Goal: Transaction & Acquisition: Subscribe to service/newsletter

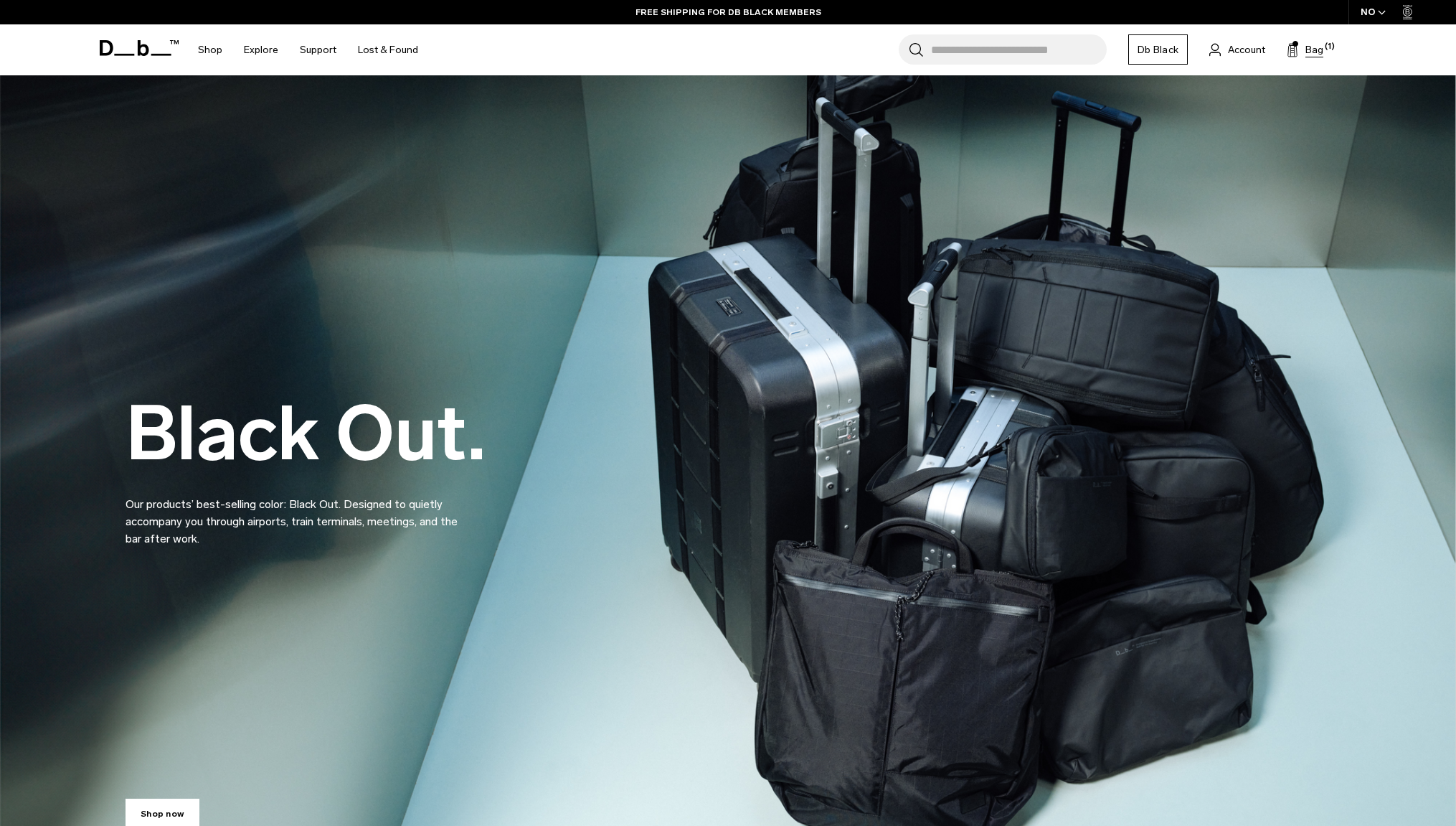
click at [1297, 53] on icon at bounding box center [1292, 50] width 12 height 14
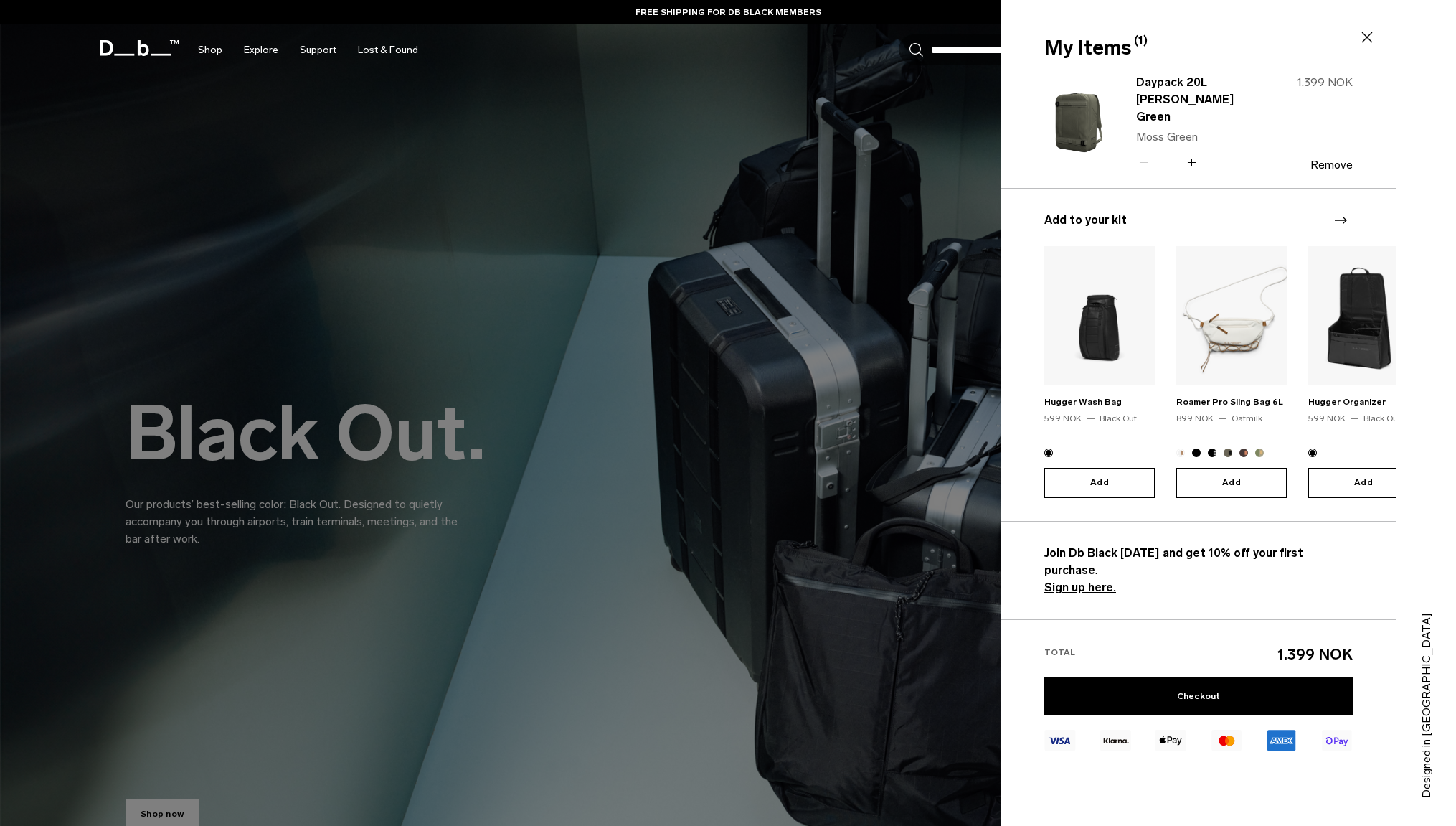
click at [1326, 147] on div "1.399 NOK Remove" at bounding box center [1308, 122] width 90 height 97
click at [1333, 159] on button "Remove" at bounding box center [1331, 165] width 42 height 13
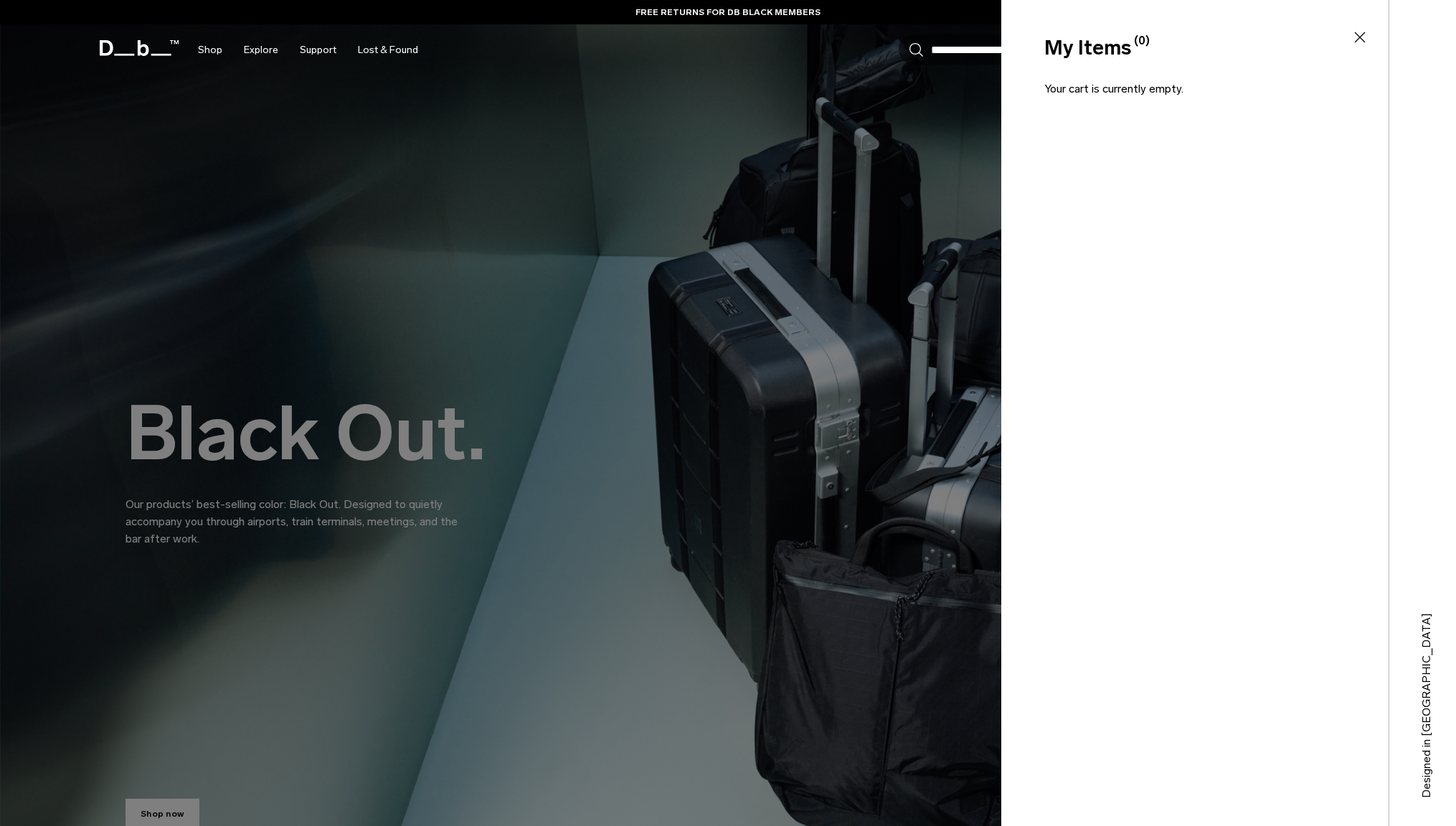
click at [1367, 35] on icon at bounding box center [1360, 37] width 17 height 17
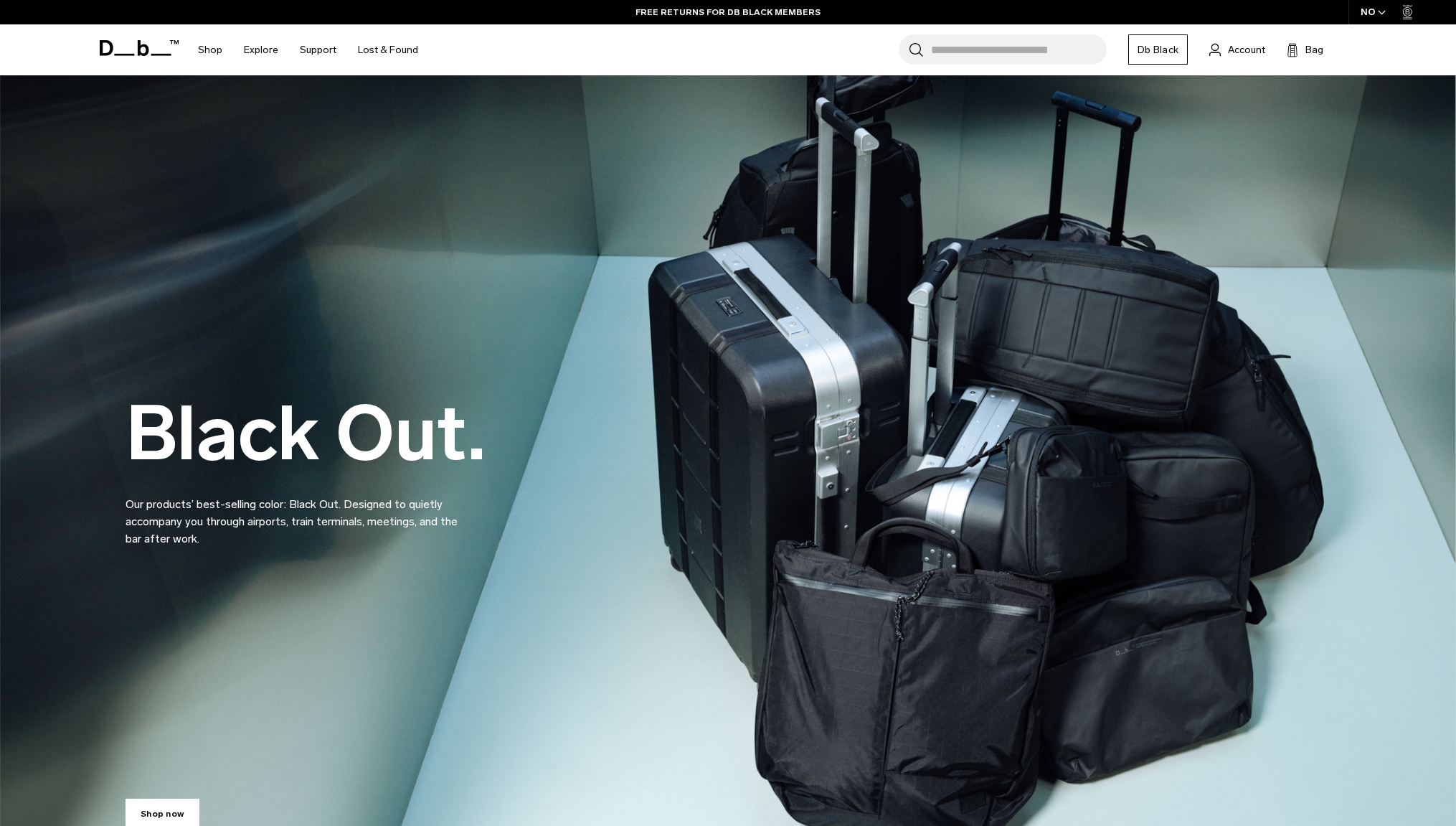
click at [995, 48] on input "Search for Bags, Luggage..." at bounding box center [1018, 49] width 176 height 30
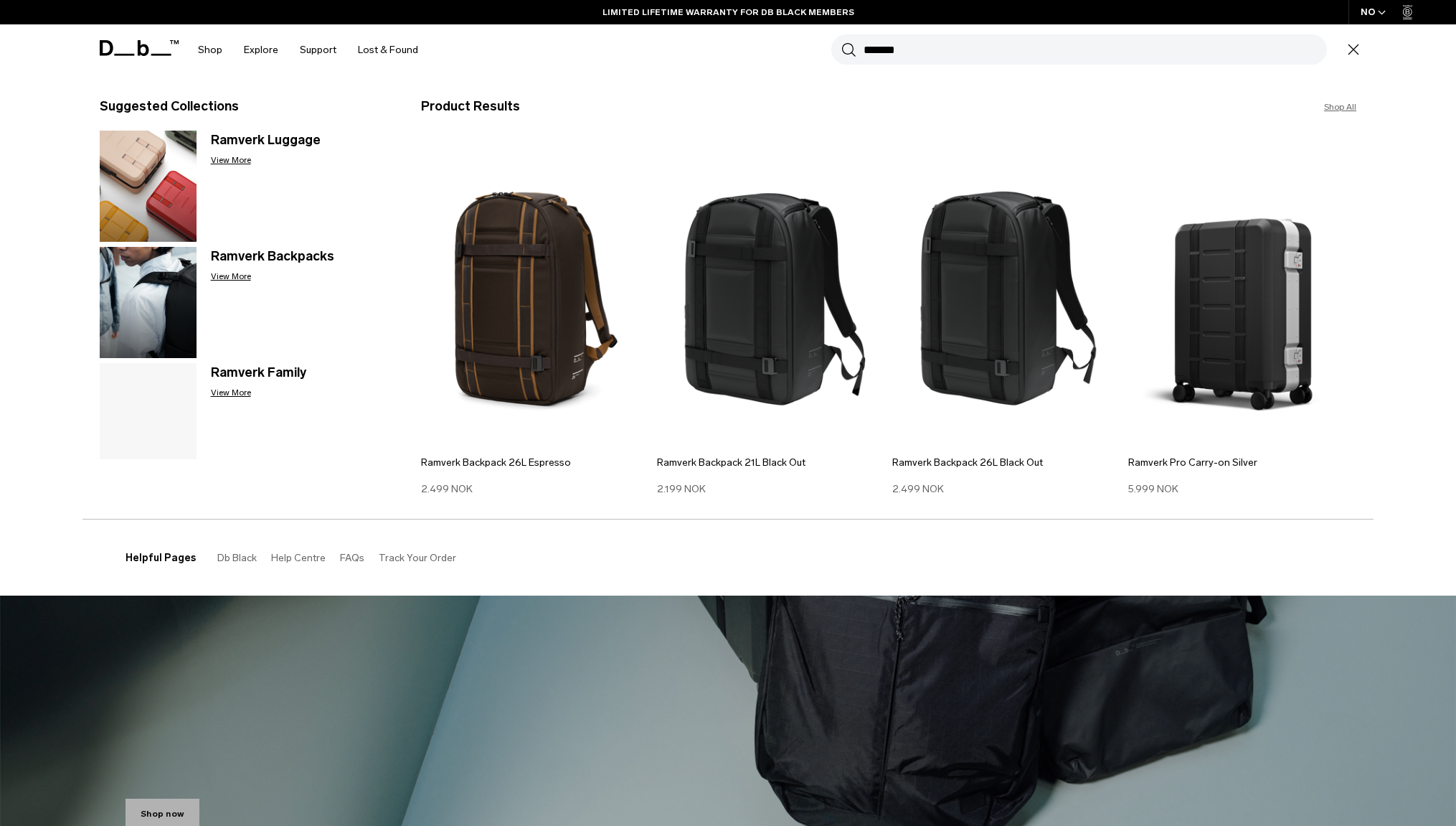
type input "*******"
click at [841, 42] on button "Search" at bounding box center [848, 50] width 15 height 16
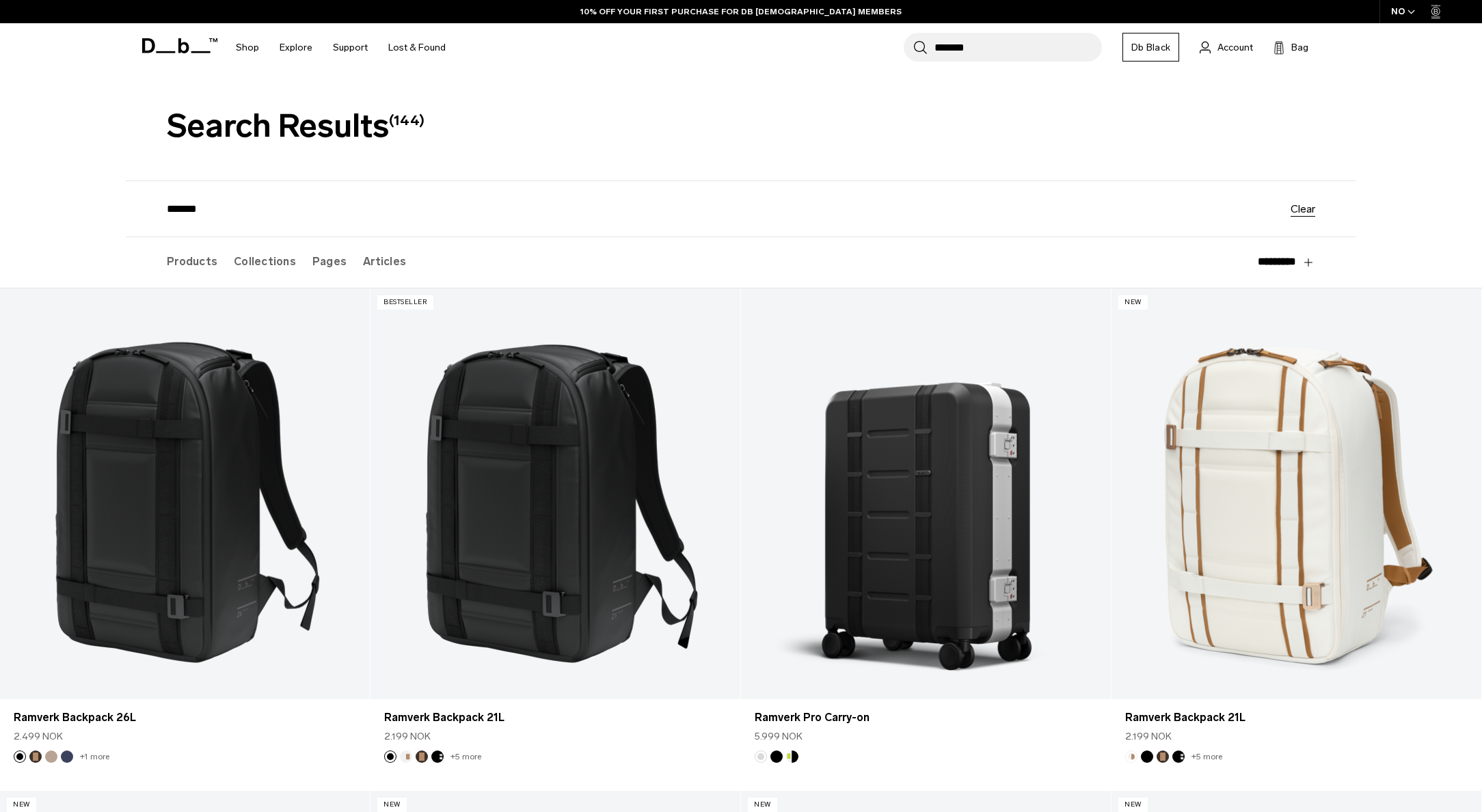
click at [270, 266] on label "Collections" at bounding box center [265, 262] width 62 height 49
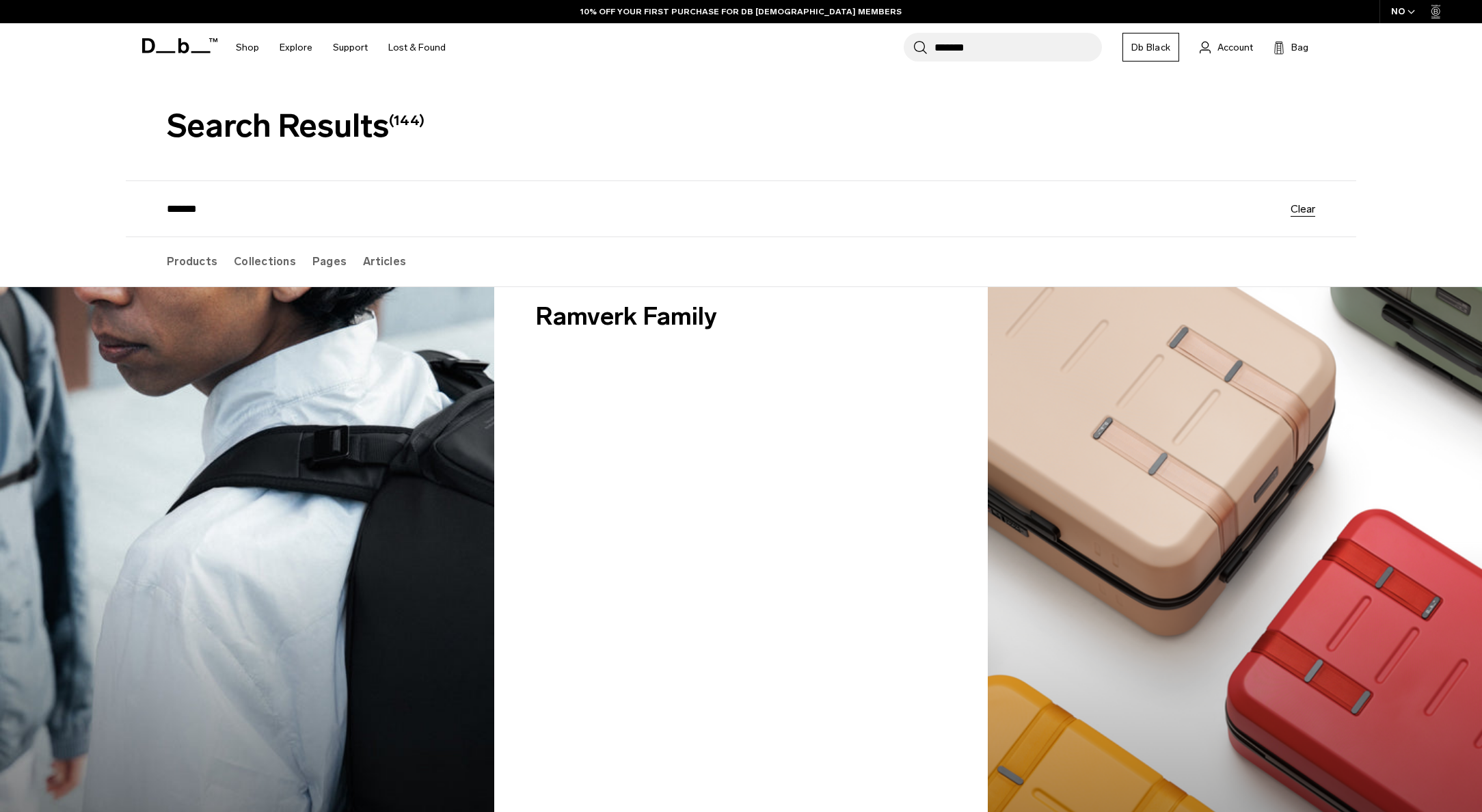
click at [204, 262] on label "Products" at bounding box center [192, 262] width 50 height 49
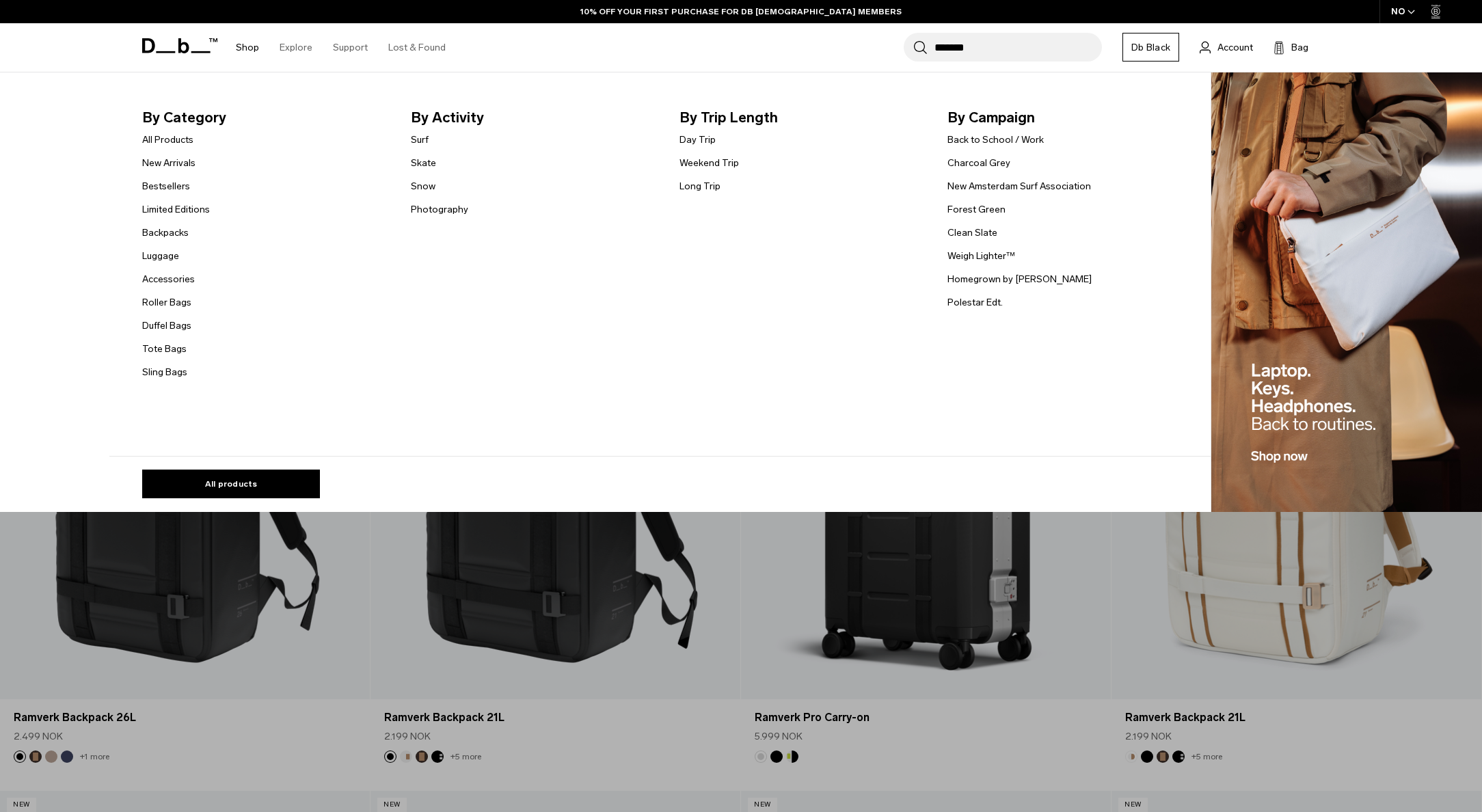
click at [247, 51] on link "Shop" at bounding box center [247, 47] width 23 height 48
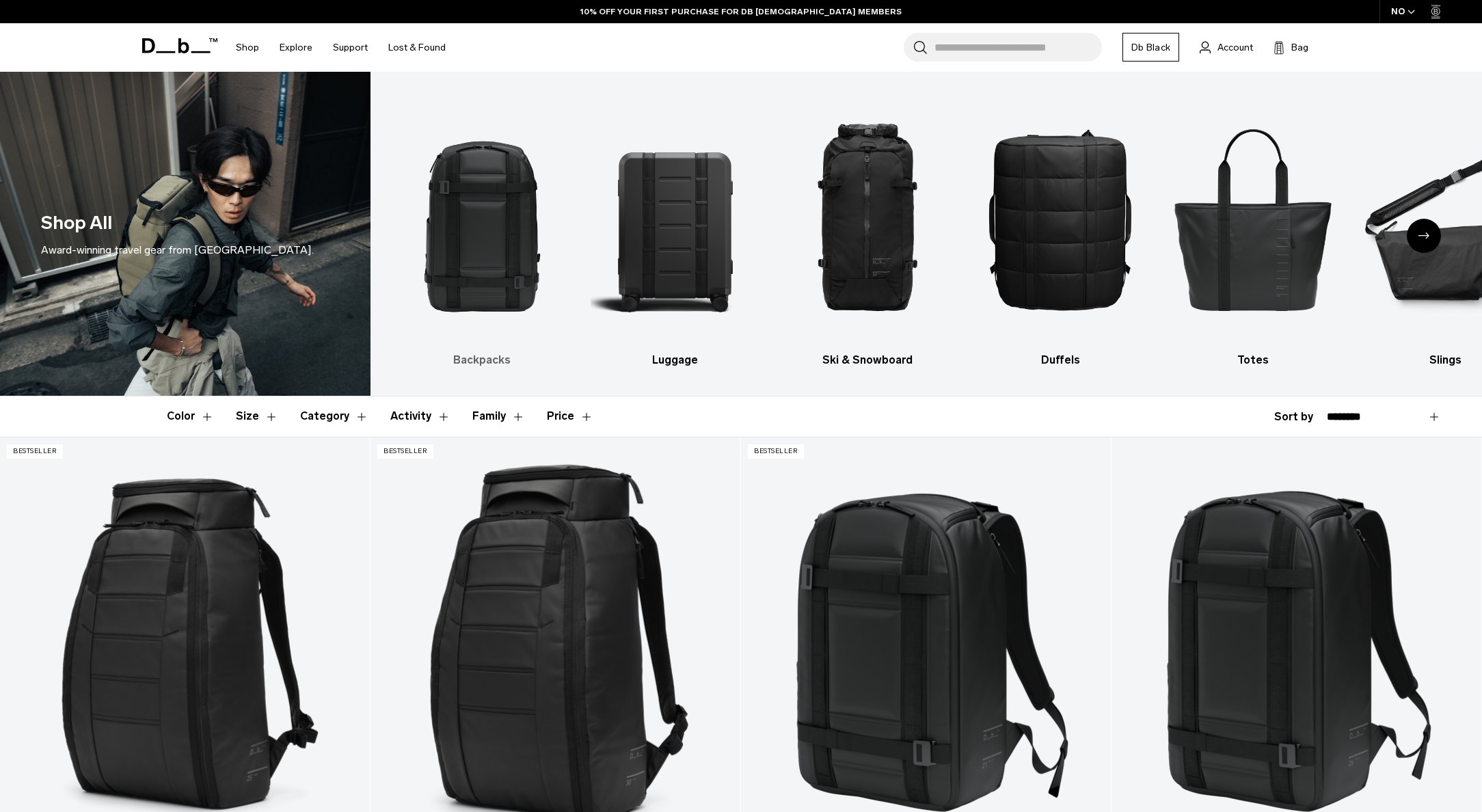
click at [480, 299] on img "1 / 10" at bounding box center [482, 219] width 169 height 253
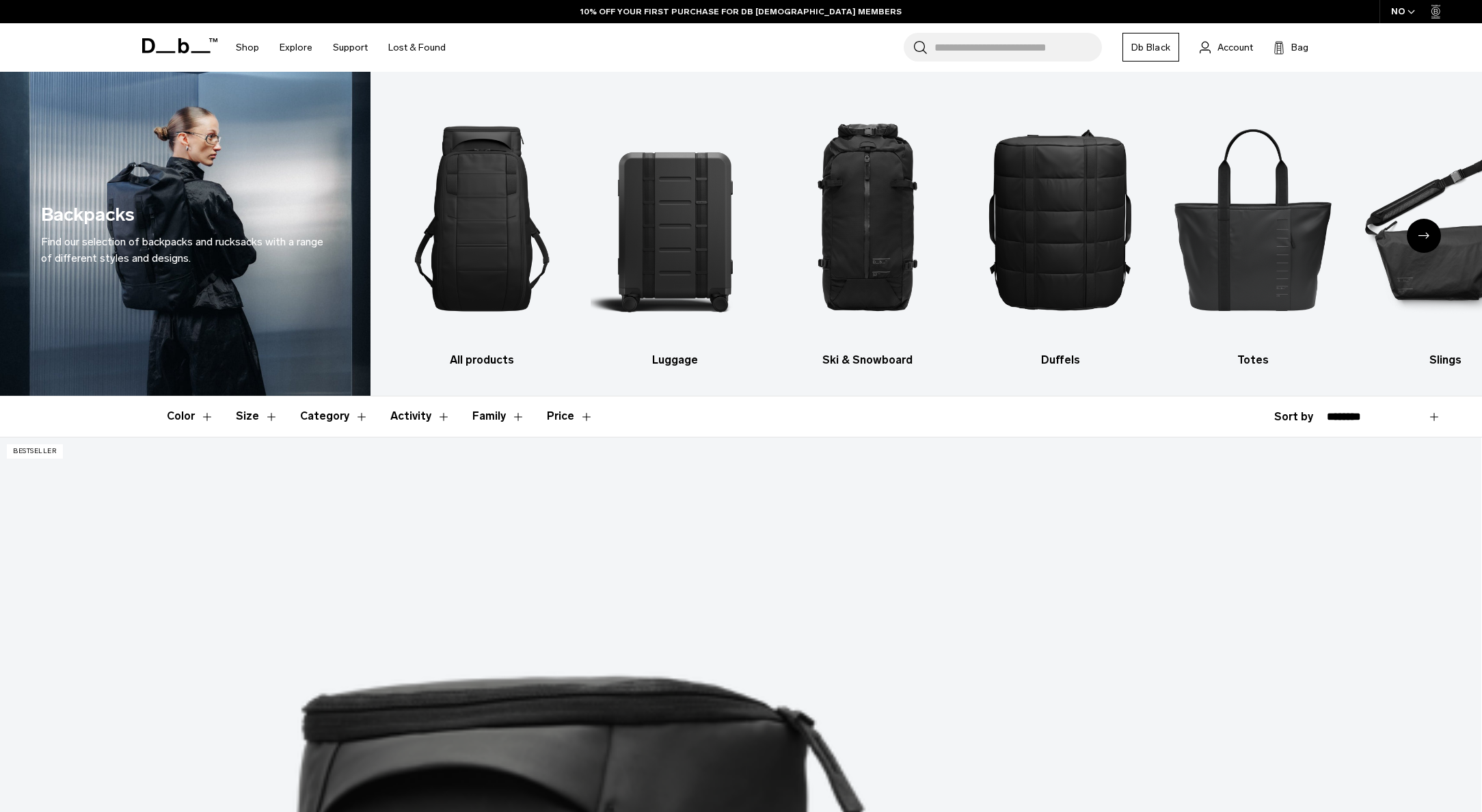
click at [342, 413] on button "Category" at bounding box center [334, 416] width 68 height 40
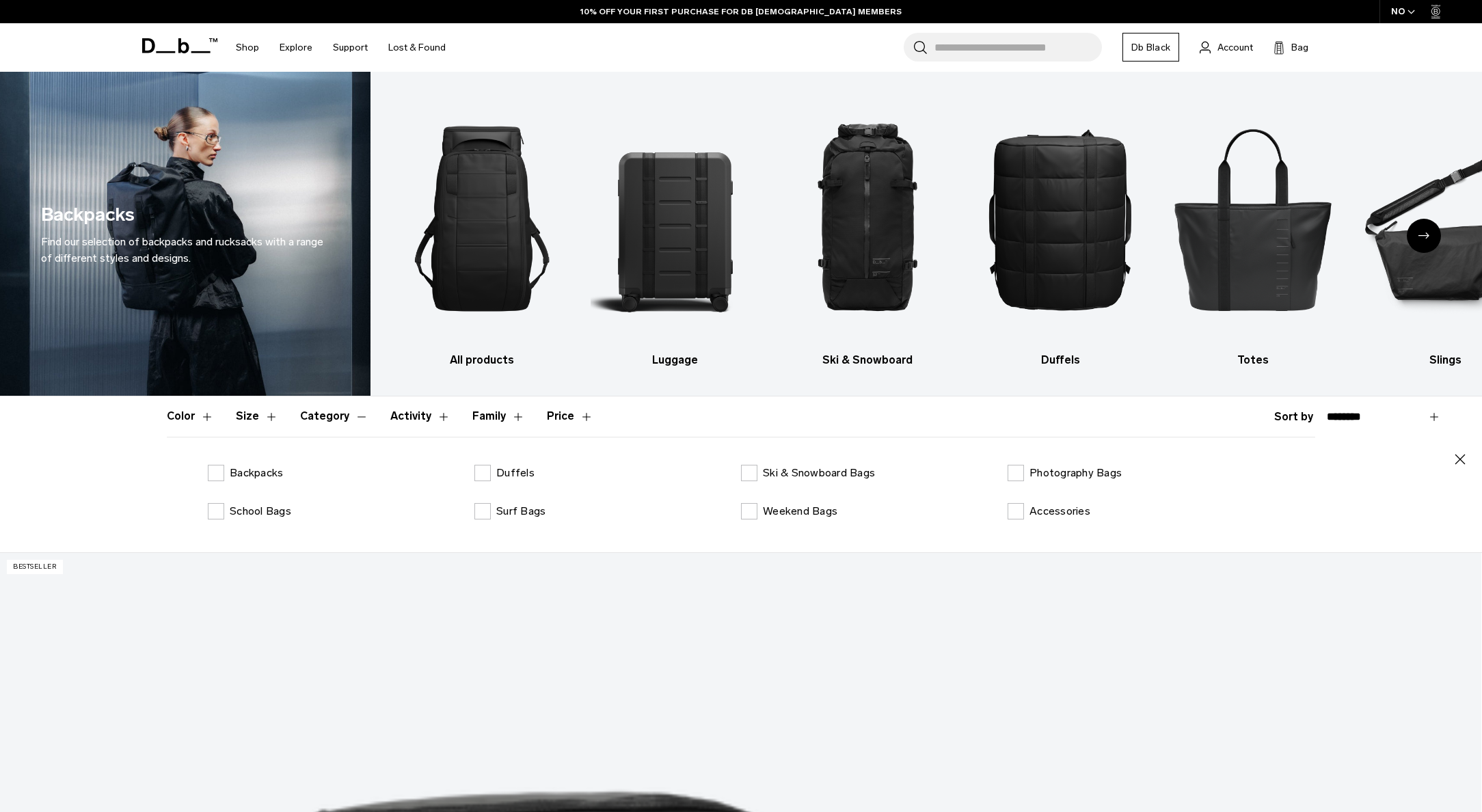
click at [433, 419] on button "Activity" at bounding box center [420, 416] width 60 height 40
click at [508, 415] on button "Family" at bounding box center [498, 416] width 53 height 40
click at [213, 509] on label "Ramverk" at bounding box center [240, 511] width 66 height 16
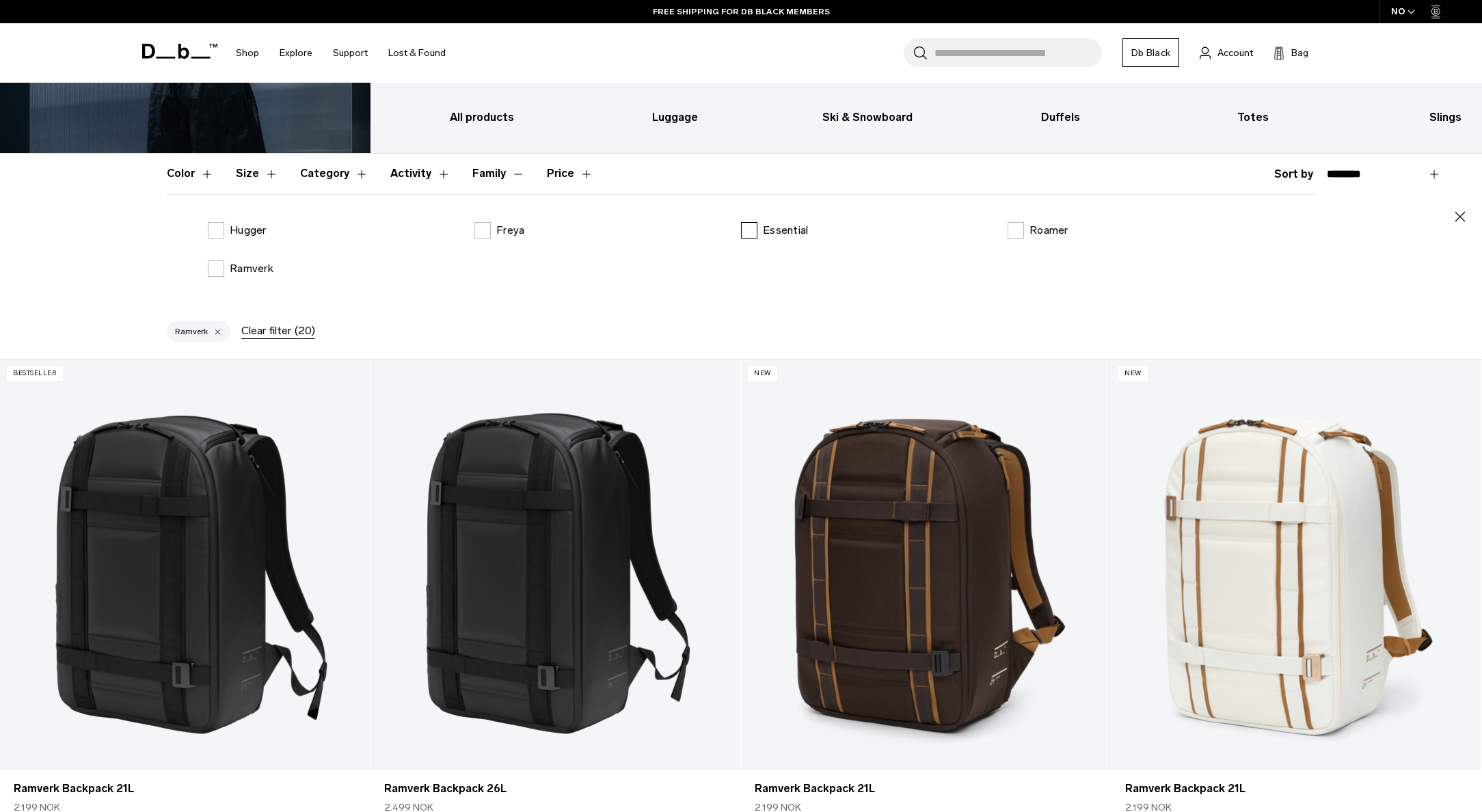
scroll to position [265, 0]
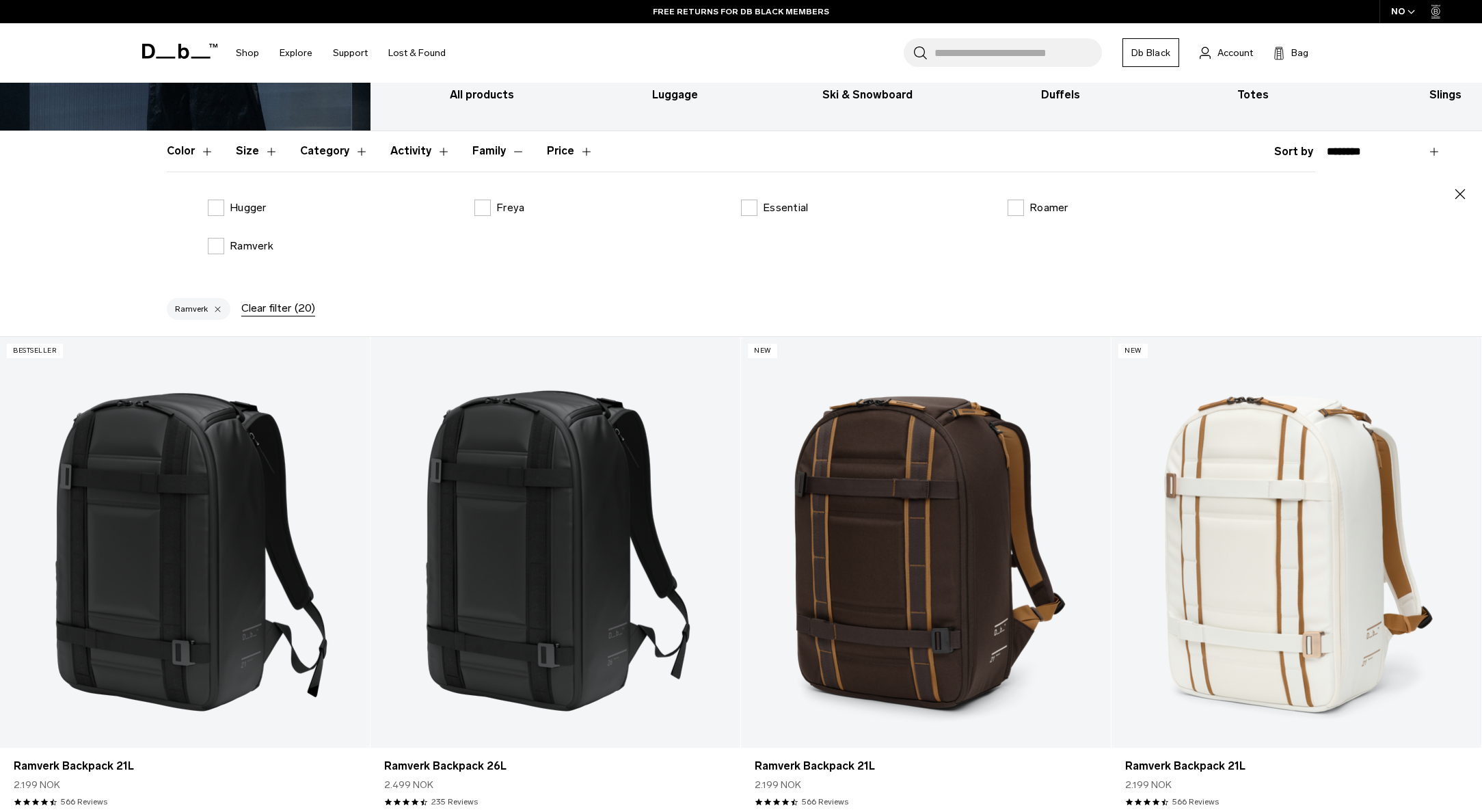
click at [267, 151] on button "Size" at bounding box center [256, 151] width 42 height 40
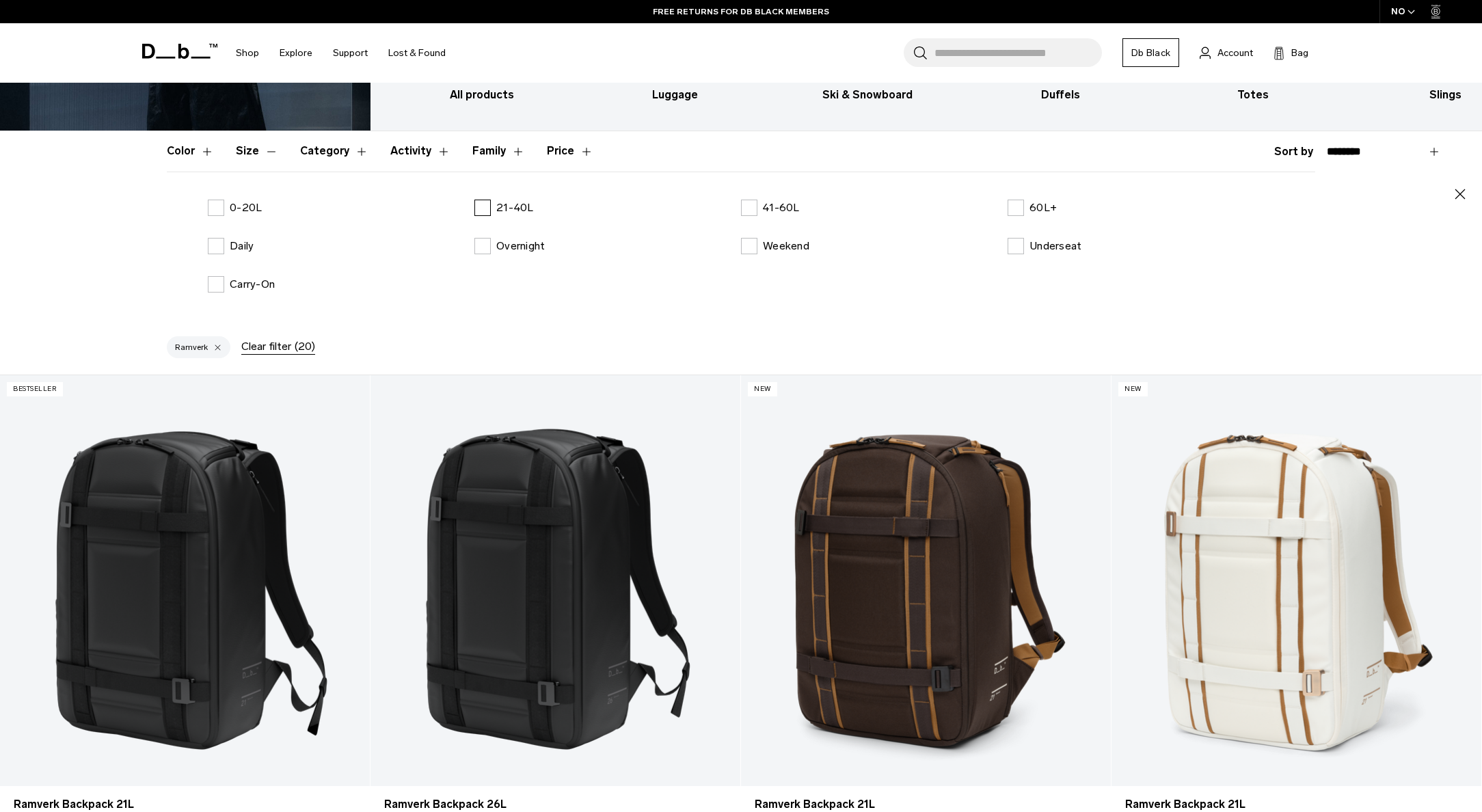
click at [482, 210] on label "21-40L" at bounding box center [504, 207] width 59 height 16
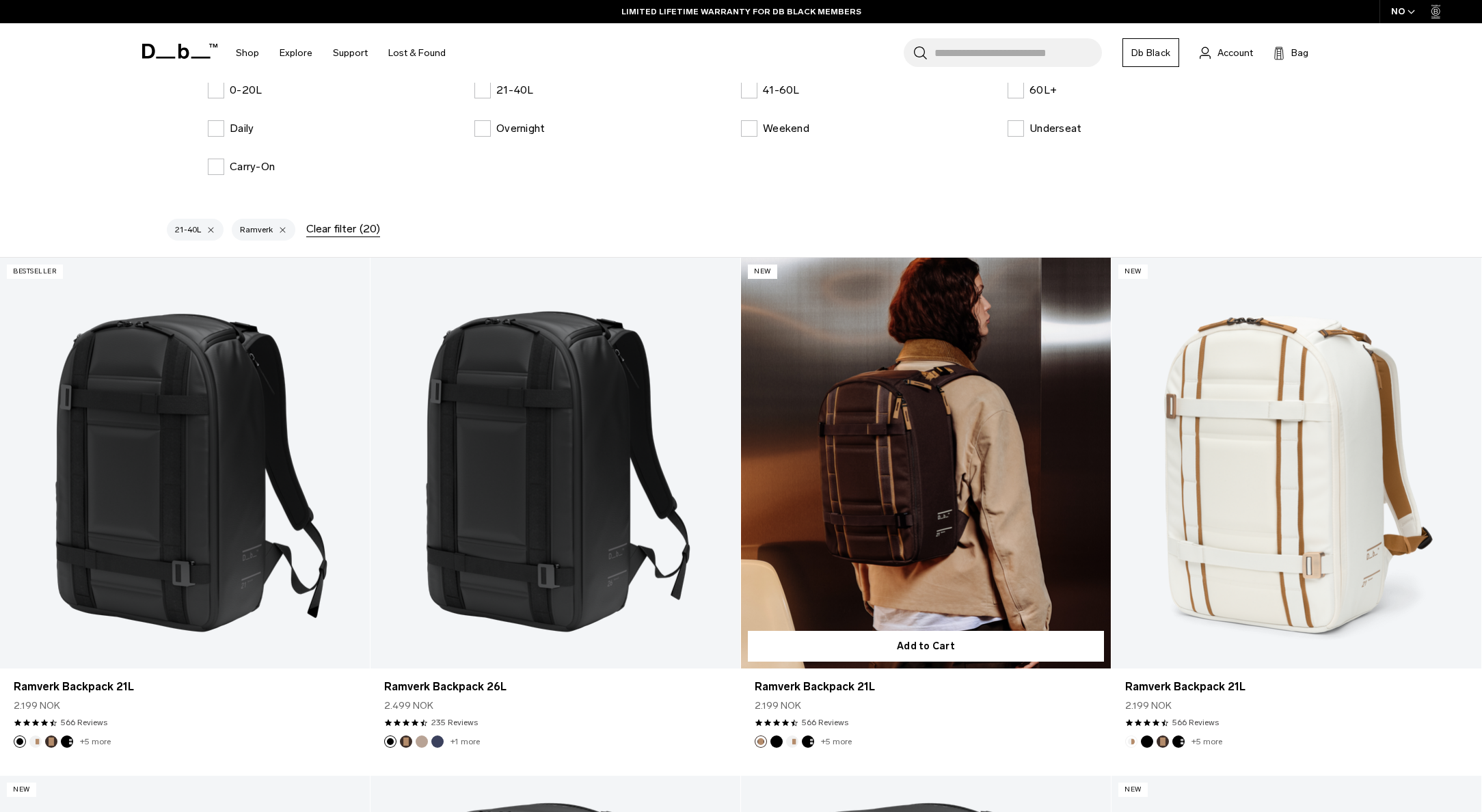
scroll to position [110, 0]
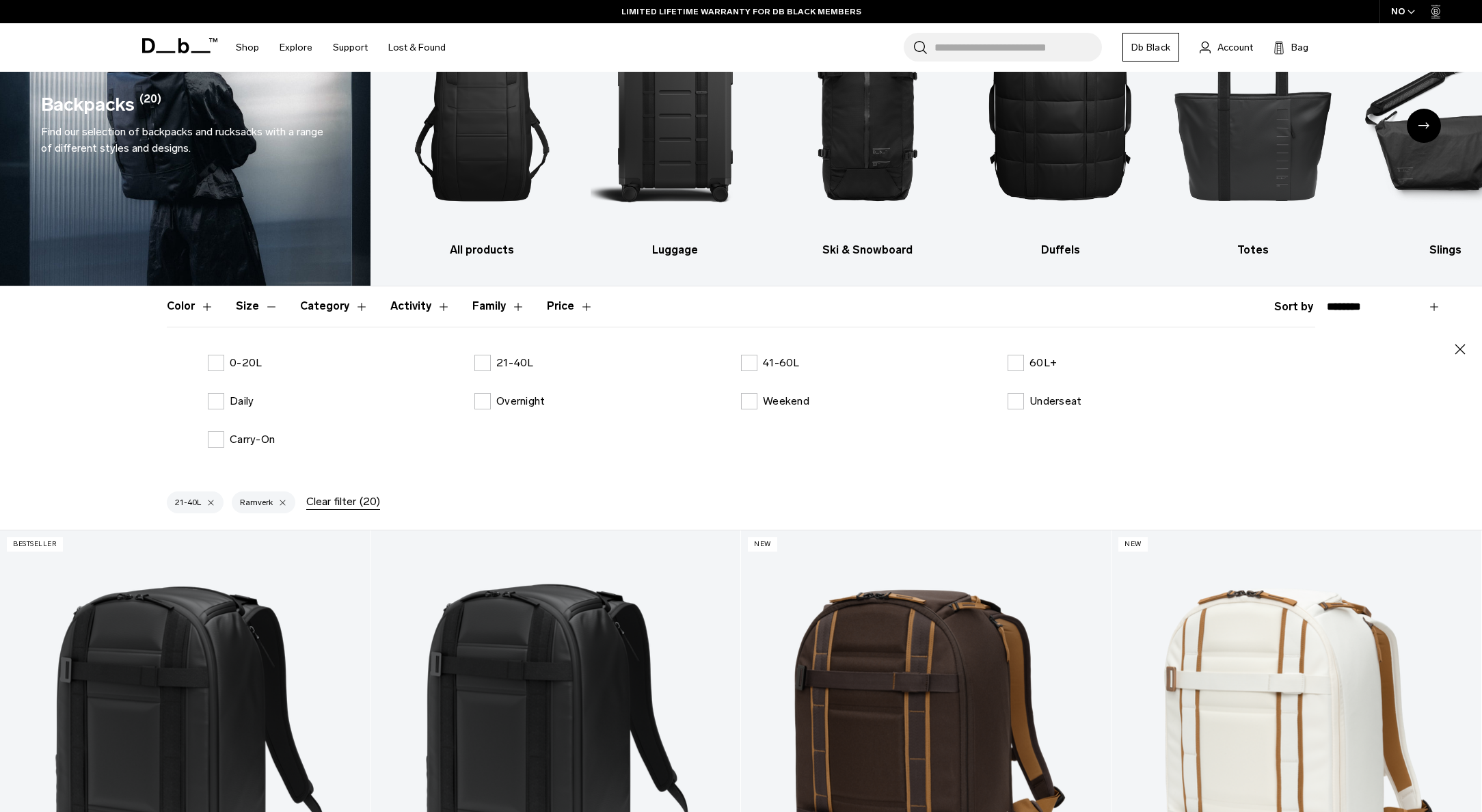
click at [189, 303] on button "Color" at bounding box center [190, 307] width 47 height 40
click at [246, 366] on p "Black" at bounding box center [245, 363] width 27 height 16
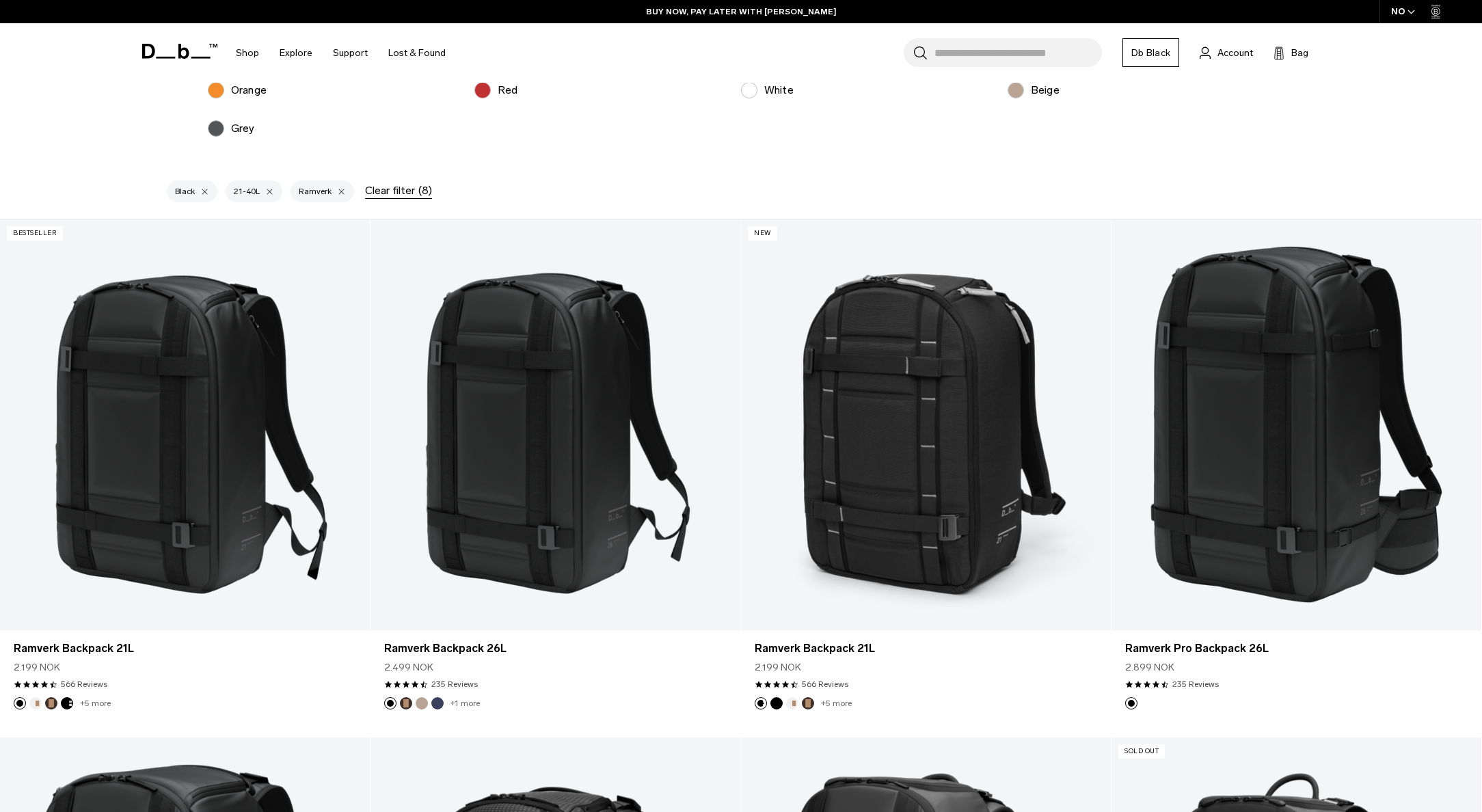
scroll to position [425, 0]
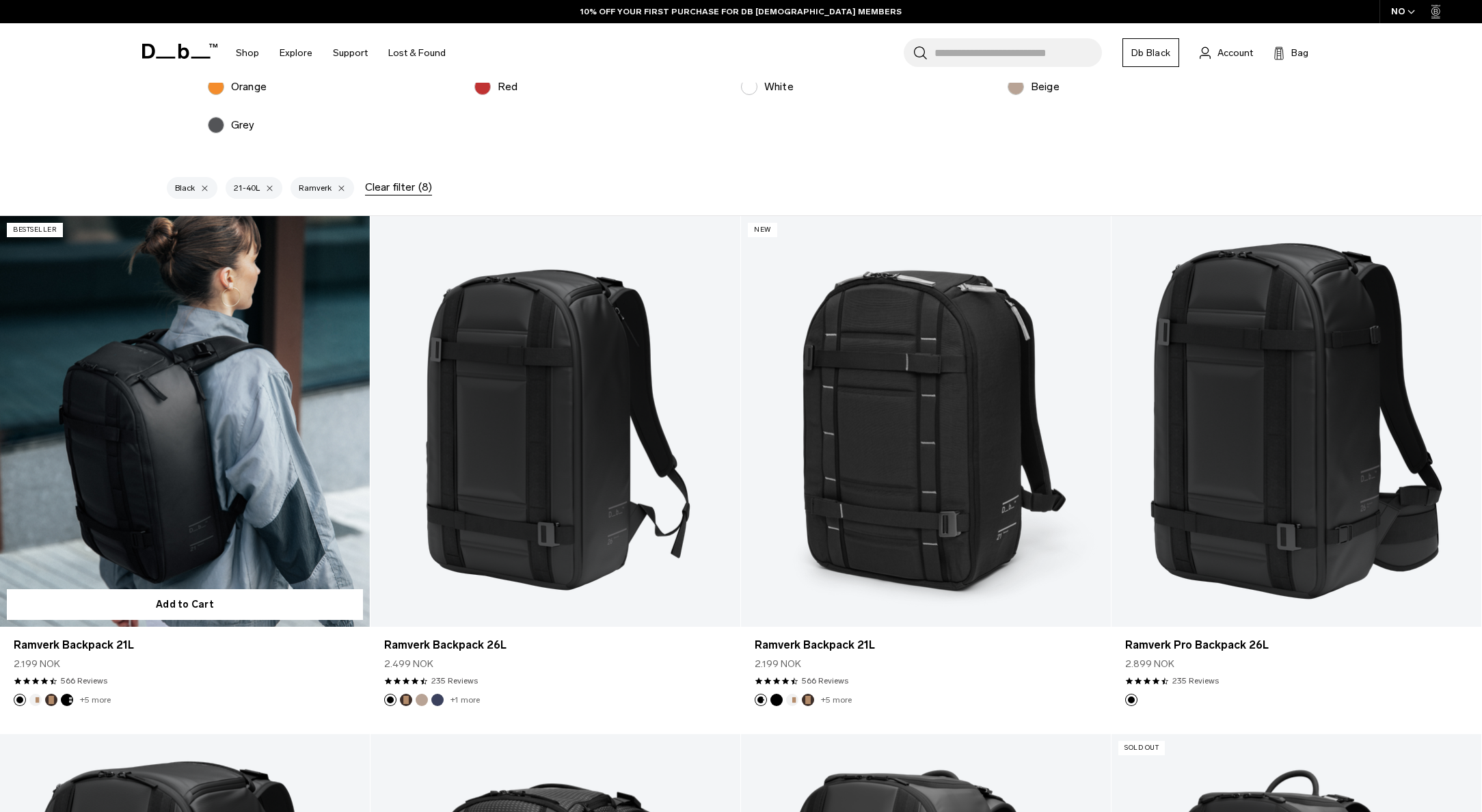
click at [197, 497] on link "Ramverk Backpack 21L" at bounding box center [185, 422] width 370 height 410
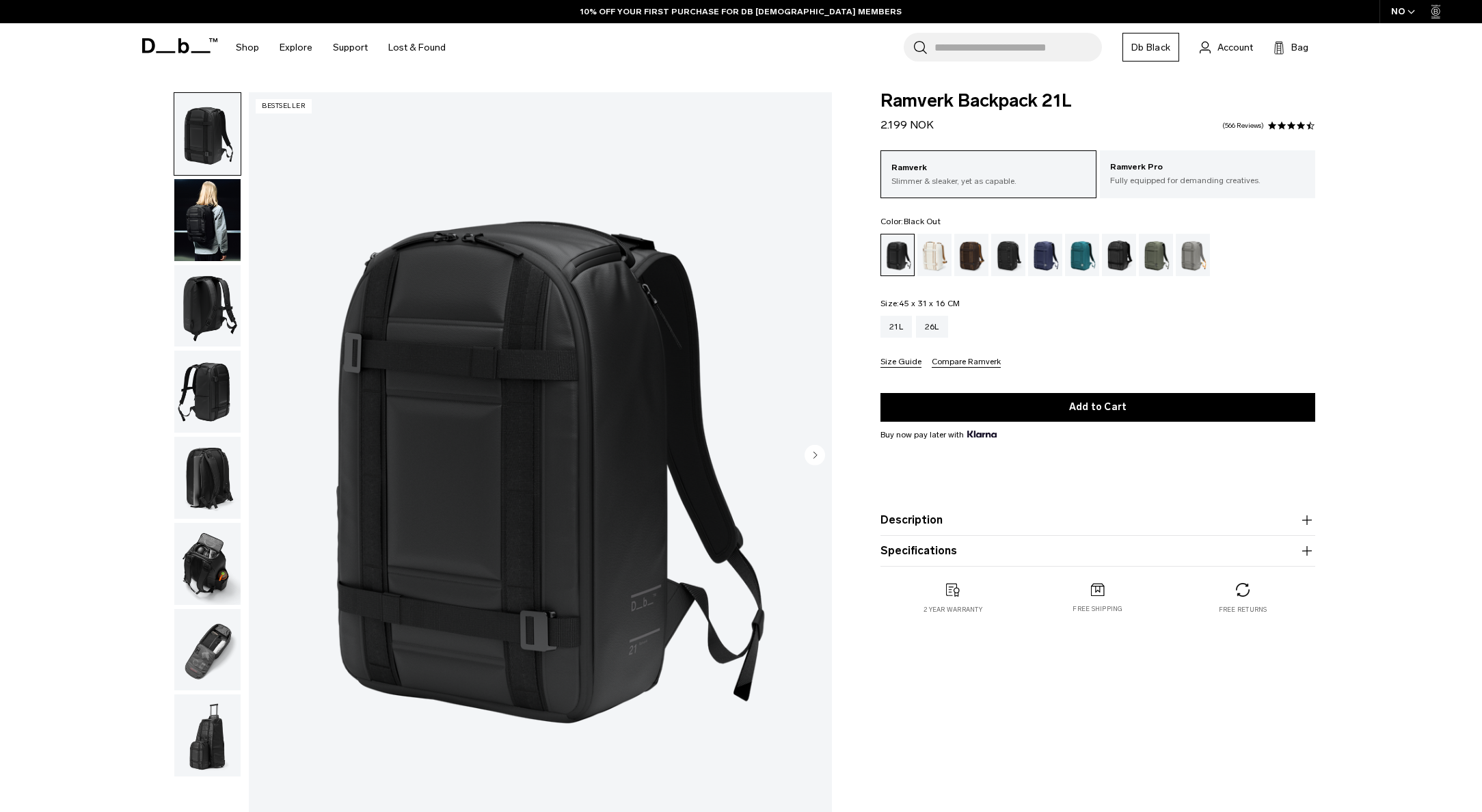
click at [228, 227] on img "button" at bounding box center [207, 220] width 66 height 82
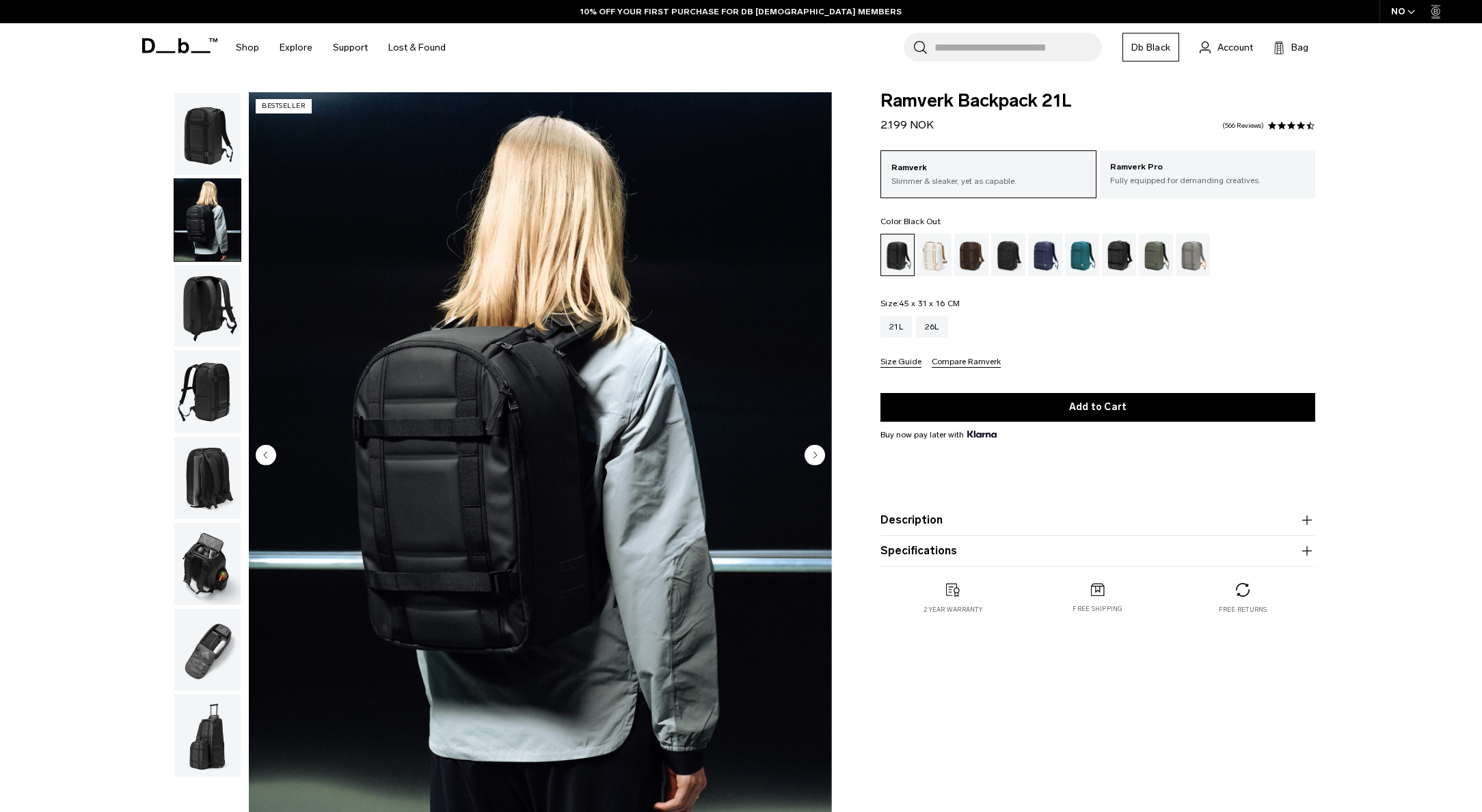
click at [178, 305] on img "button" at bounding box center [207, 306] width 66 height 82
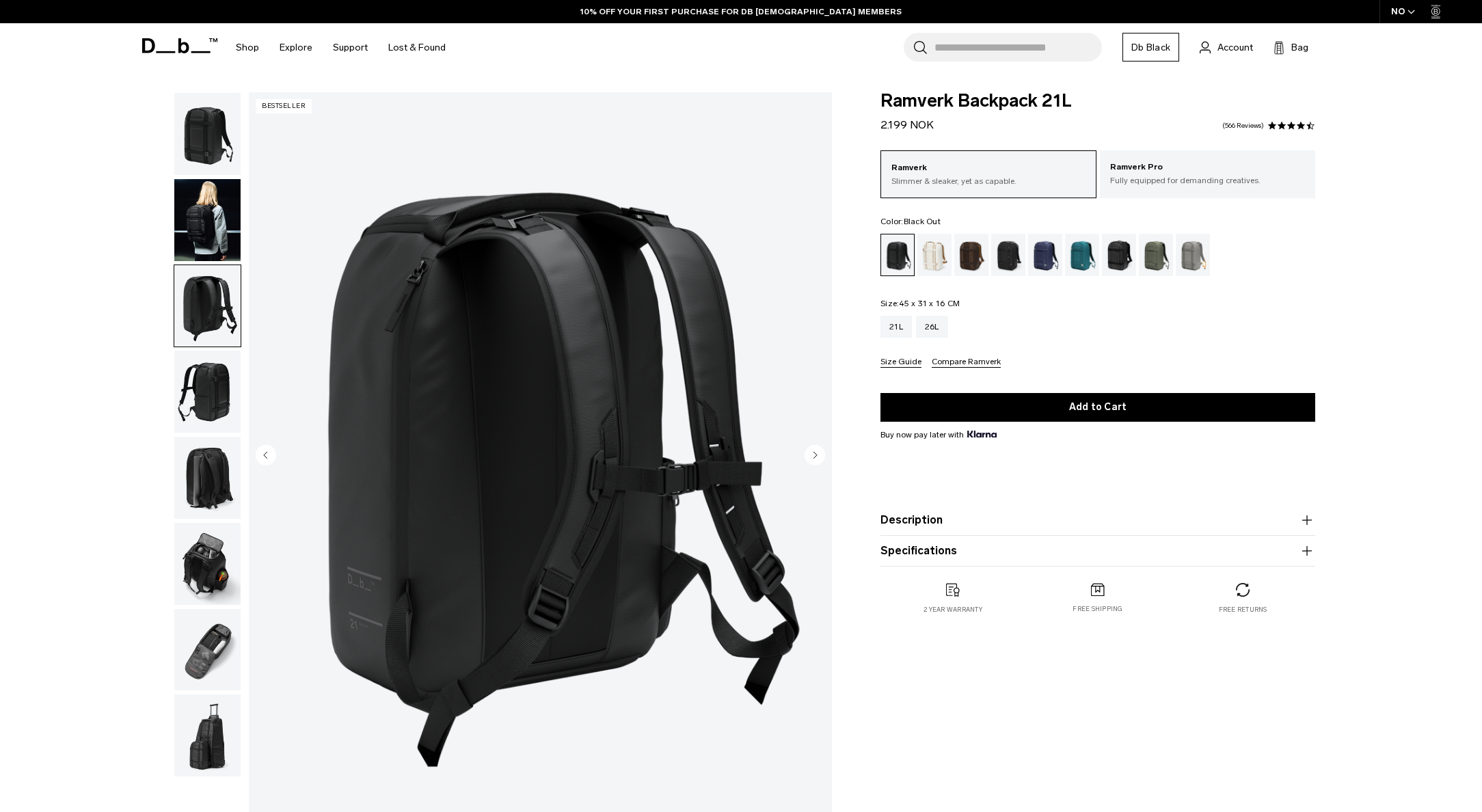
click at [223, 382] on img "button" at bounding box center [207, 391] width 66 height 82
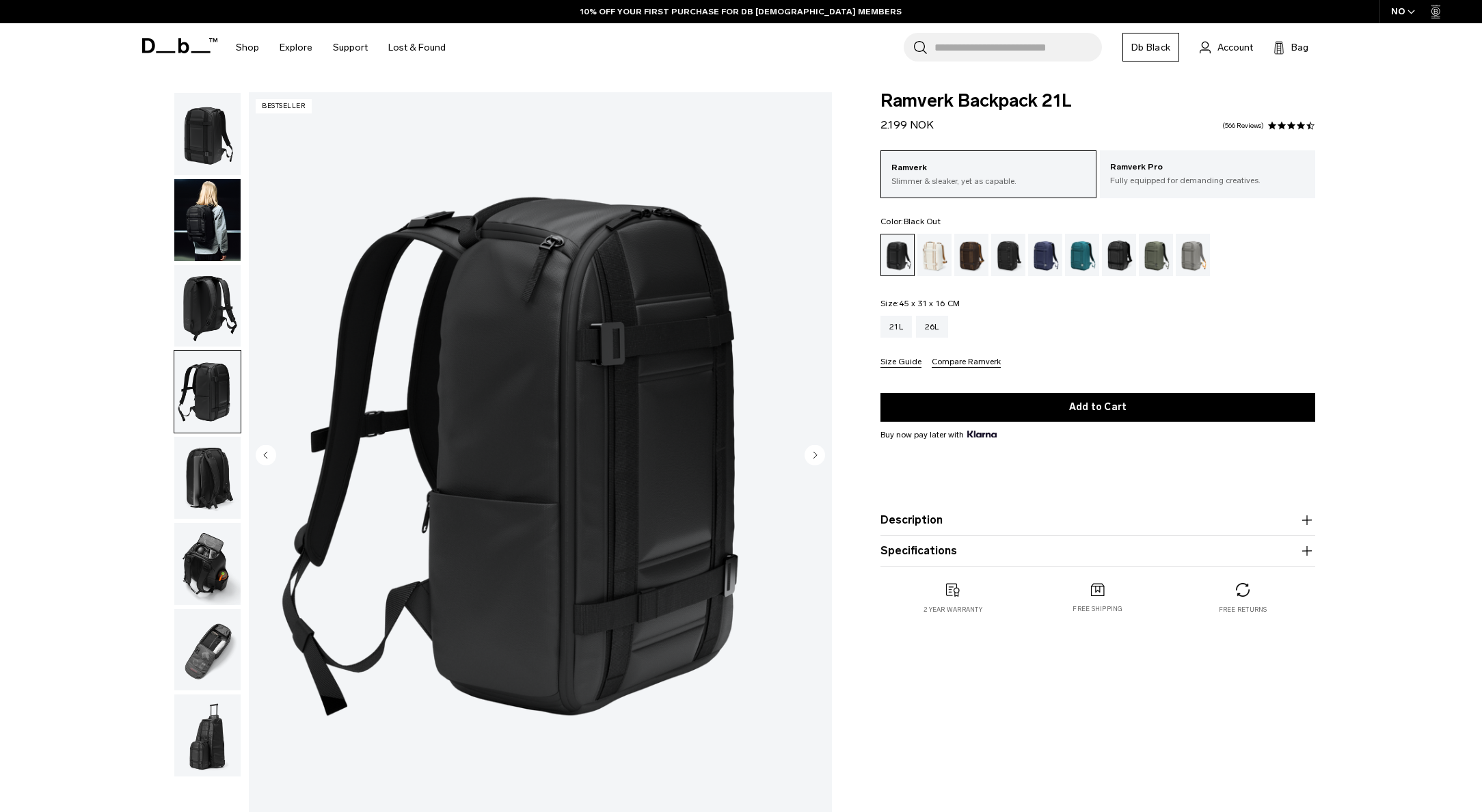
click at [203, 125] on img "button" at bounding box center [207, 133] width 66 height 82
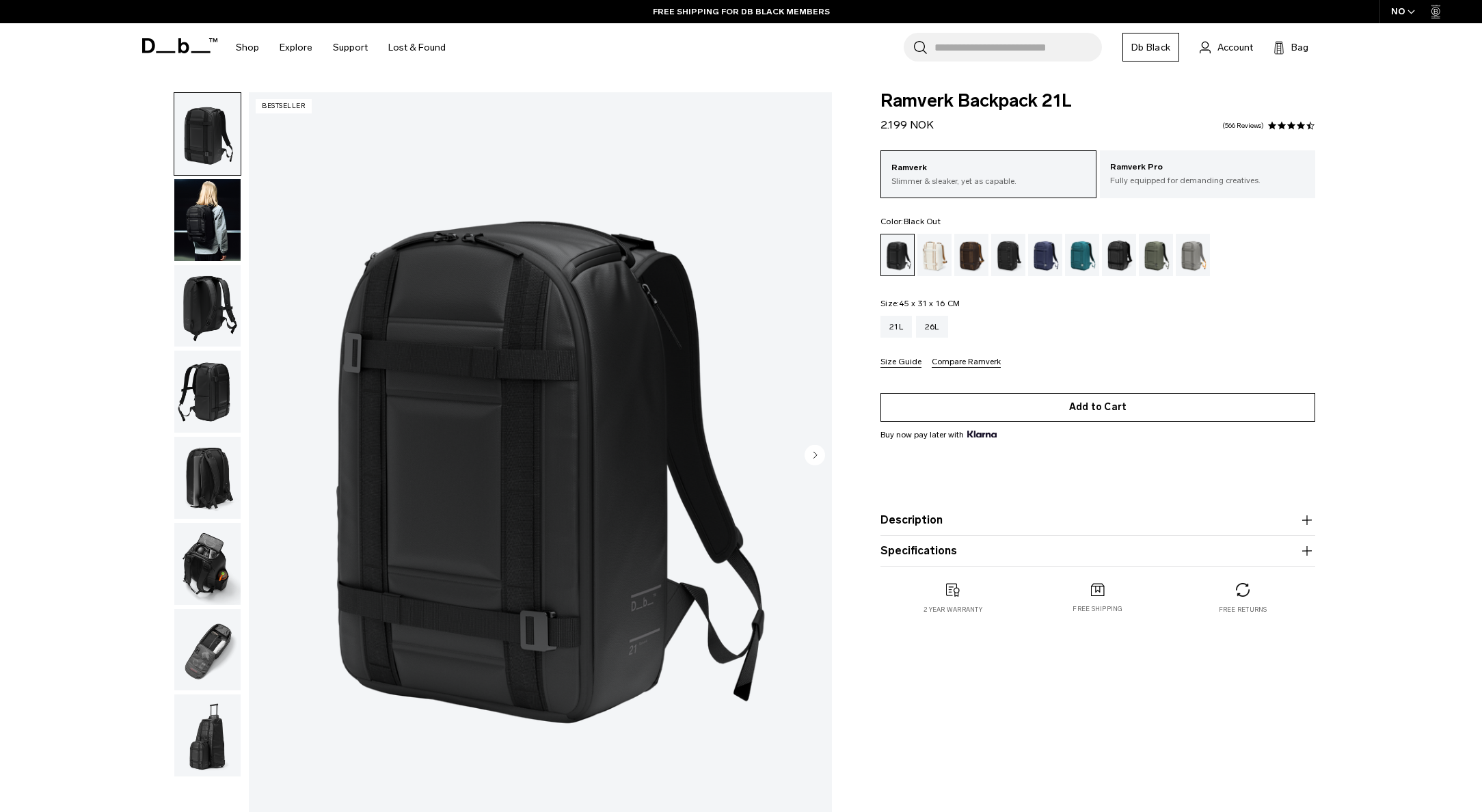
click at [1037, 413] on button "Add to Cart" at bounding box center [1097, 407] width 435 height 29
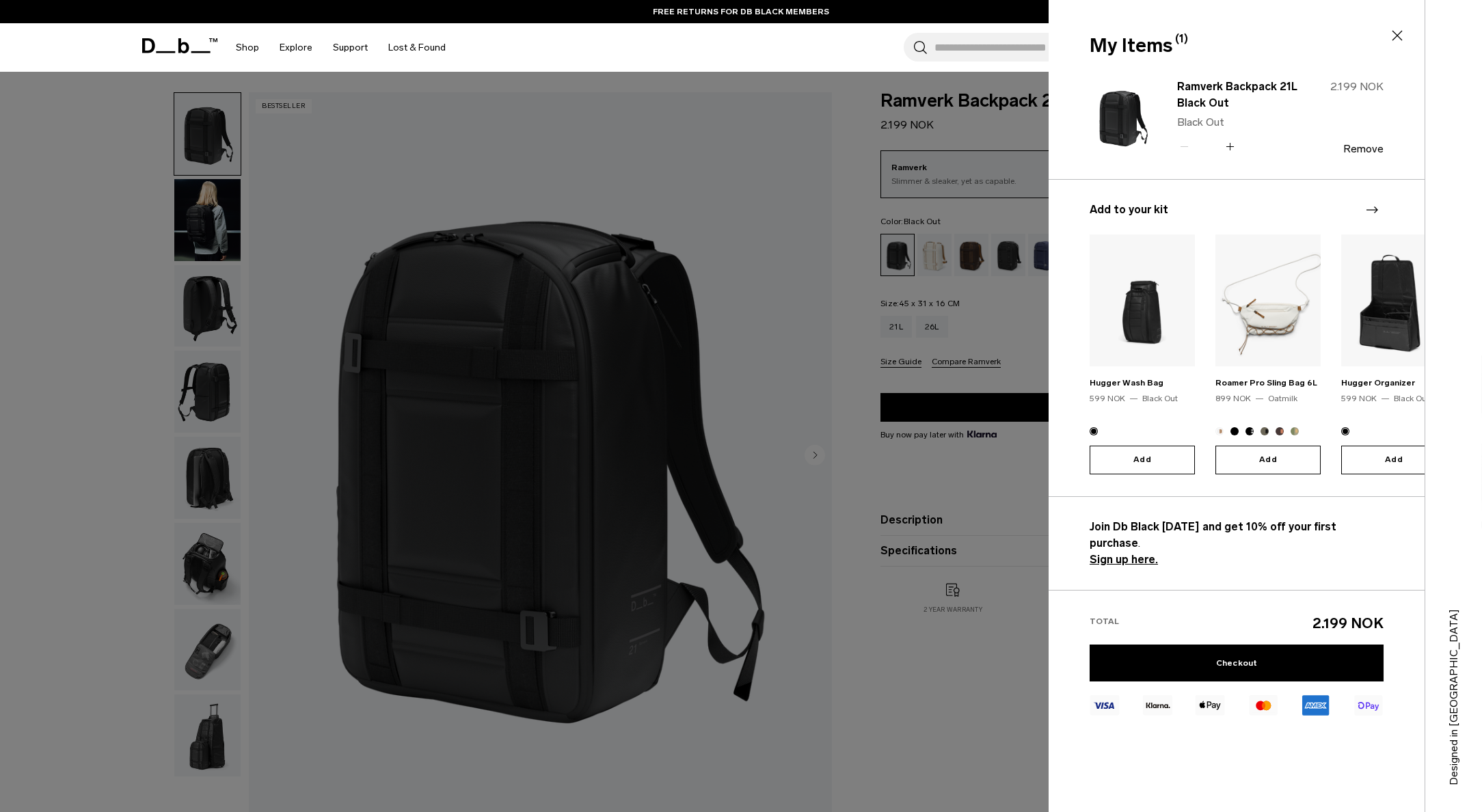
click at [1397, 33] on icon at bounding box center [1398, 36] width 16 height 16
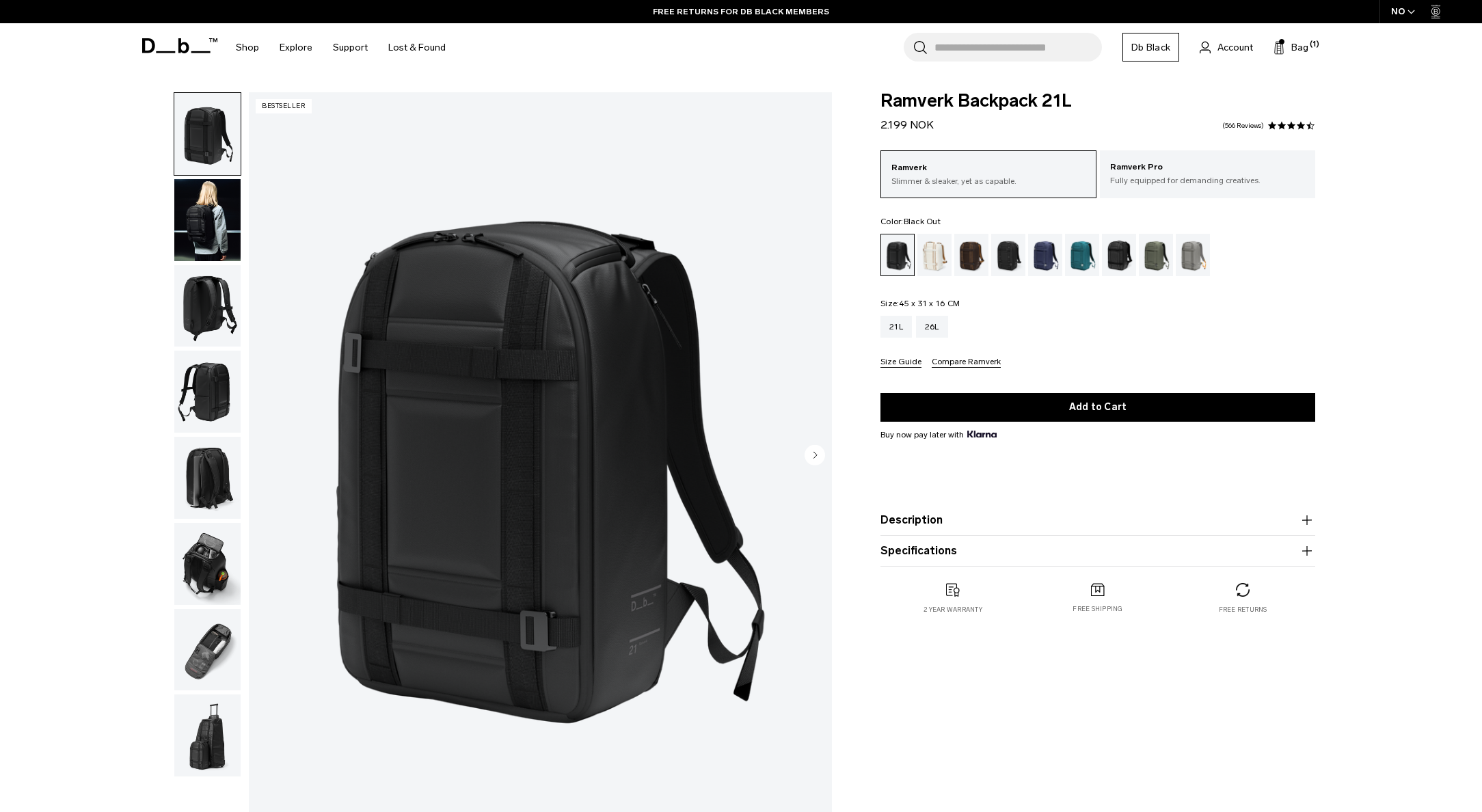
click at [970, 42] on input "Search for Bags, Luggage..." at bounding box center [1018, 47] width 167 height 29
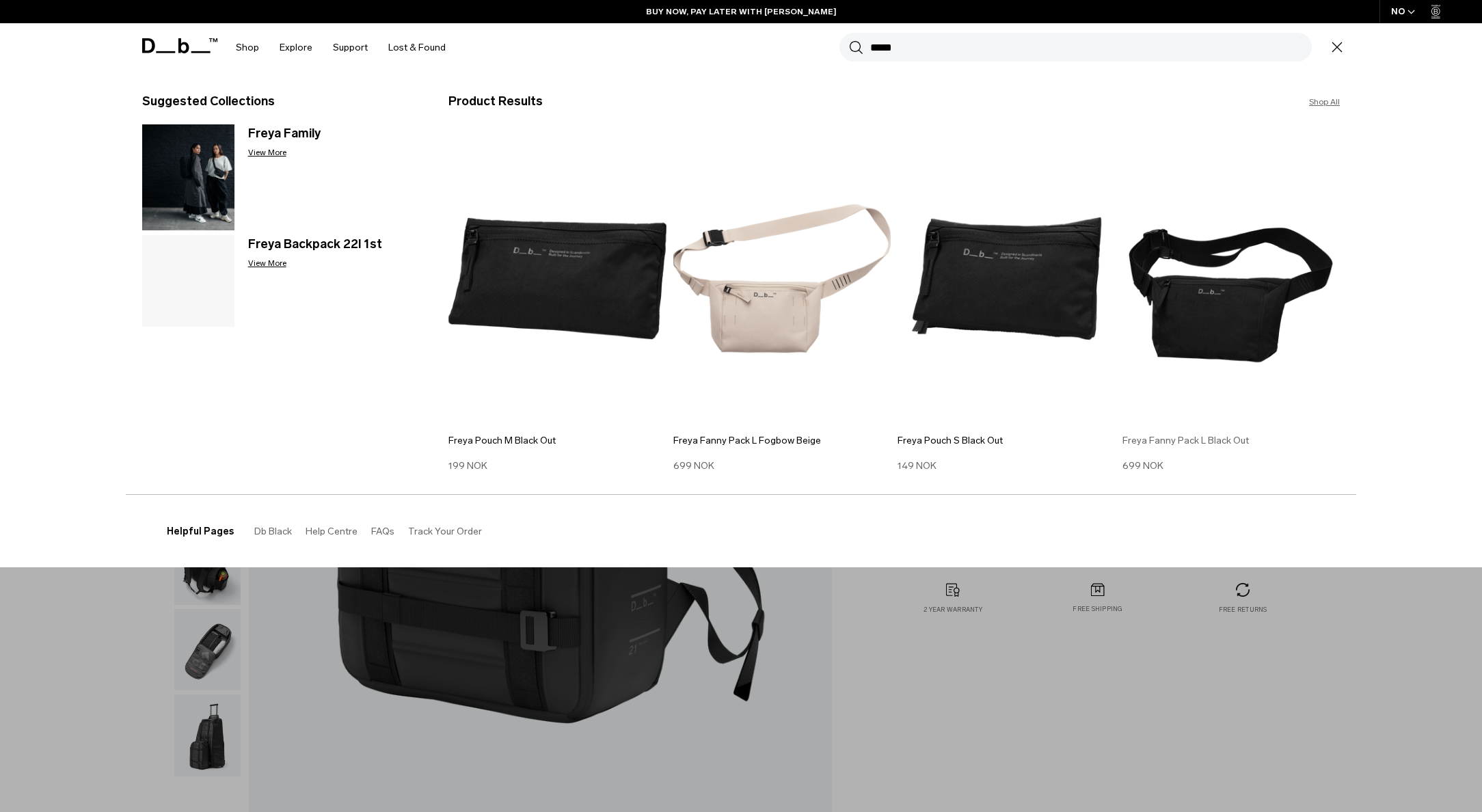
type input "*****"
click at [1249, 311] on img at bounding box center [1232, 279] width 218 height 293
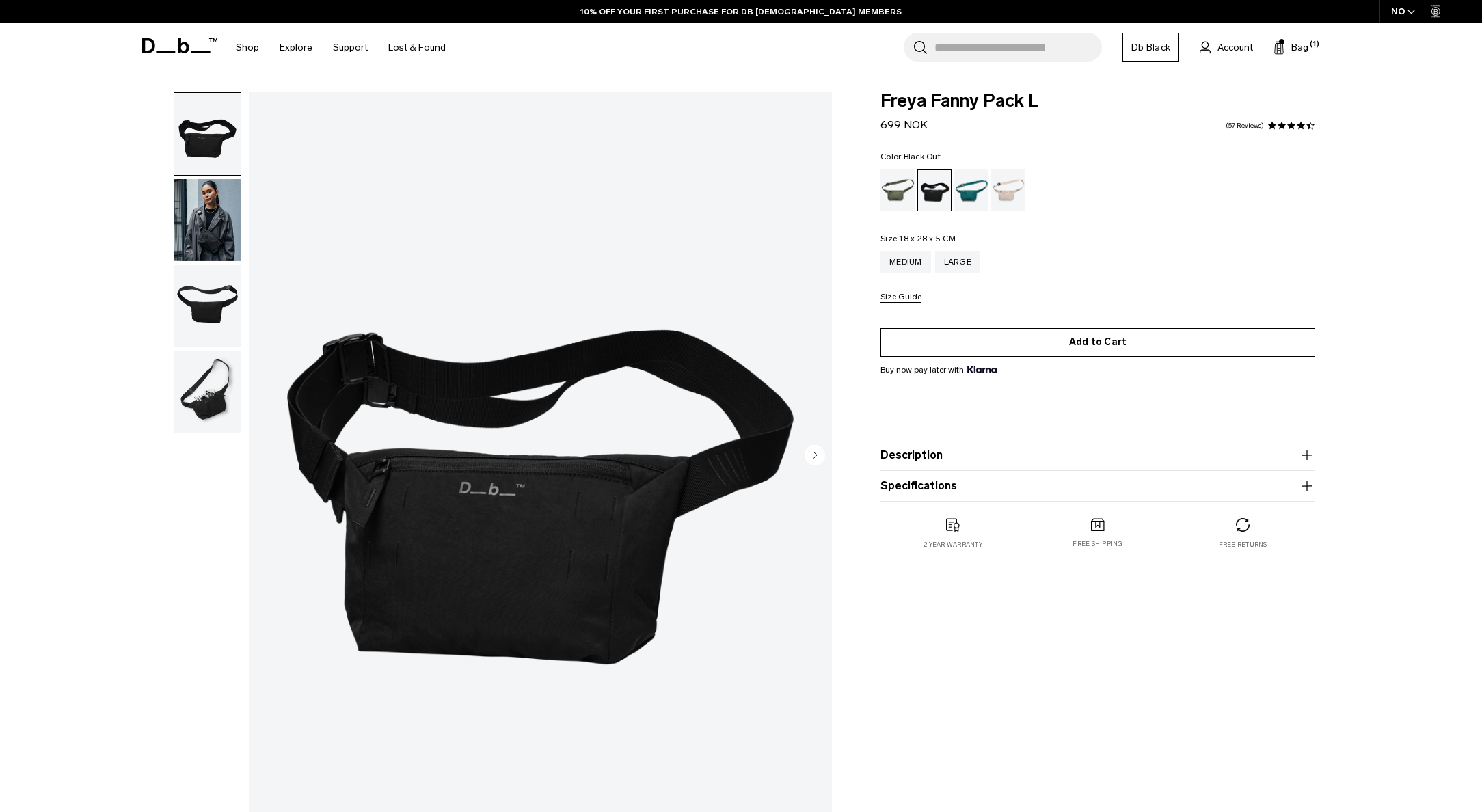
click at [1080, 345] on button "Add to Cart" at bounding box center [1097, 342] width 435 height 29
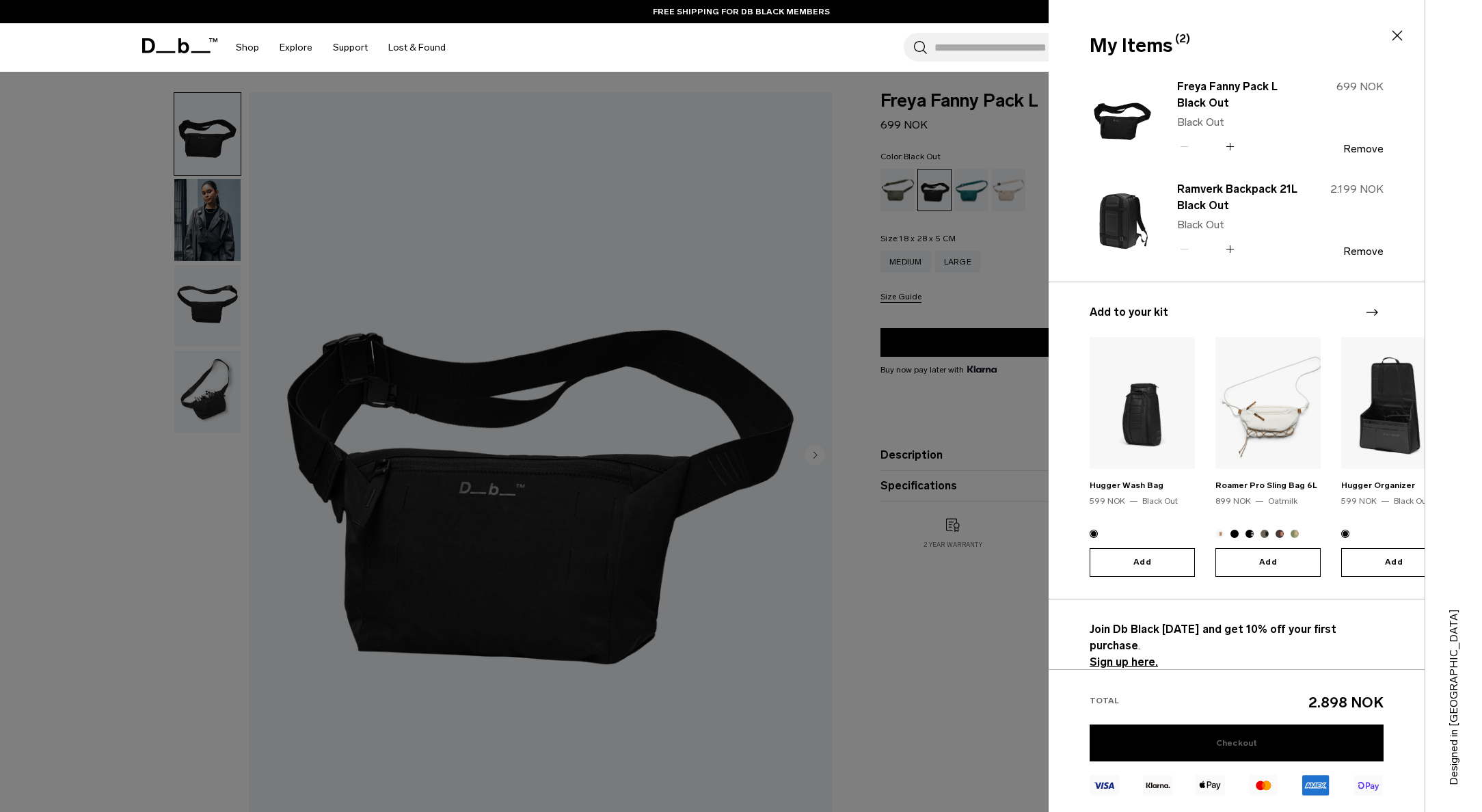
click at [1263, 756] on link "Checkout" at bounding box center [1237, 743] width 294 height 37
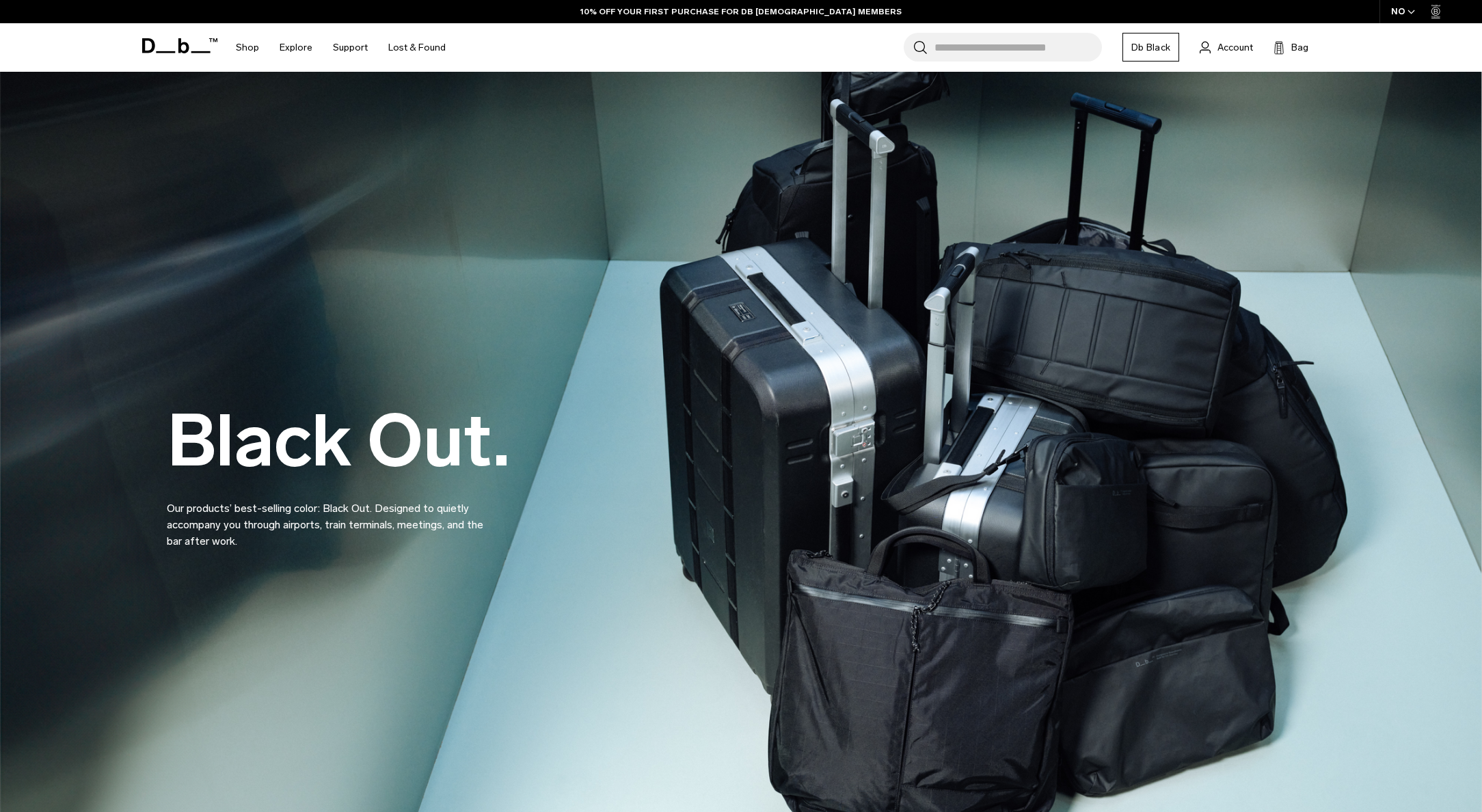
click at [1023, 40] on input "Search for Bags, Luggage..." at bounding box center [1018, 47] width 167 height 29
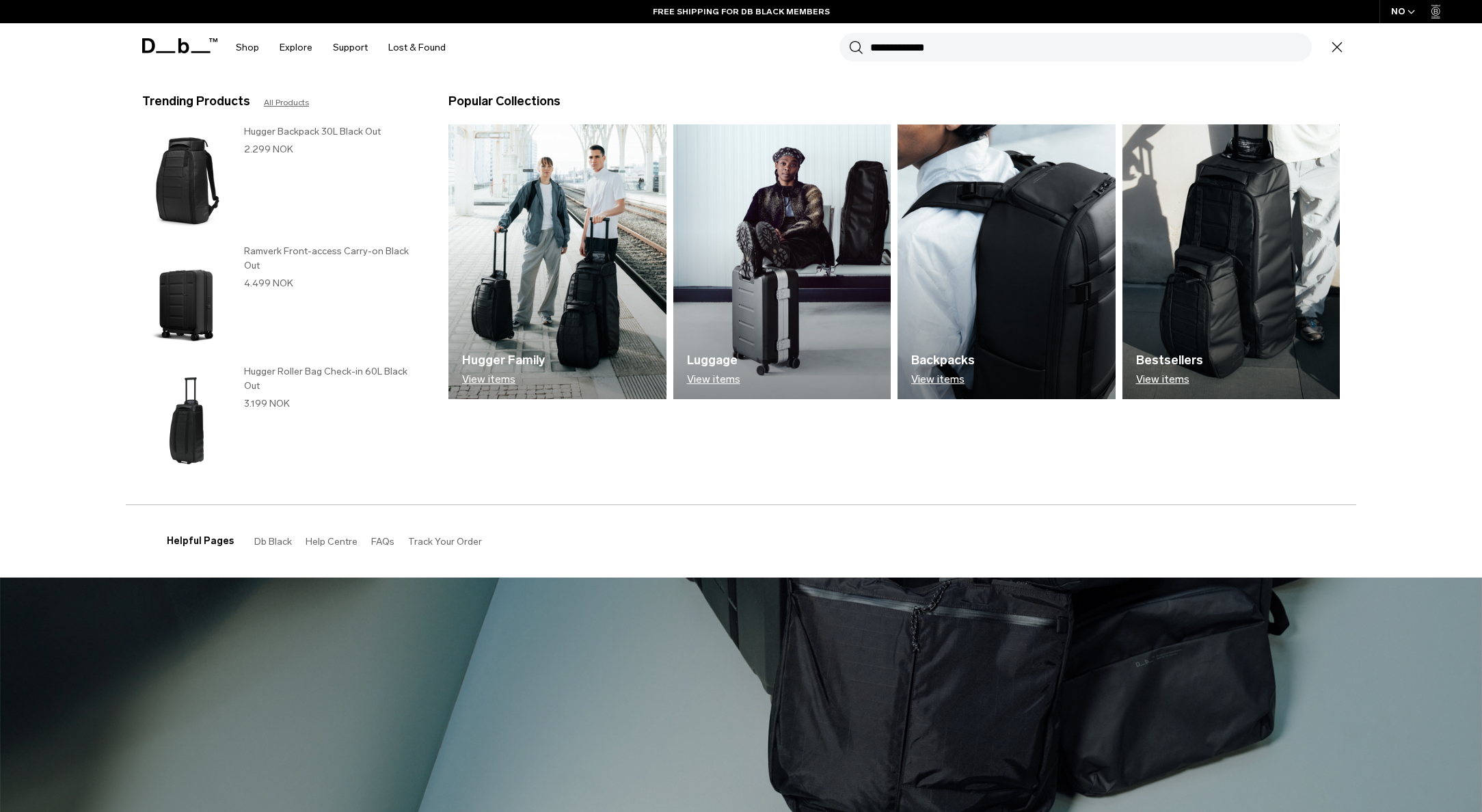
type input "**********"
click at [849, 40] on button "Search" at bounding box center [856, 47] width 14 height 15
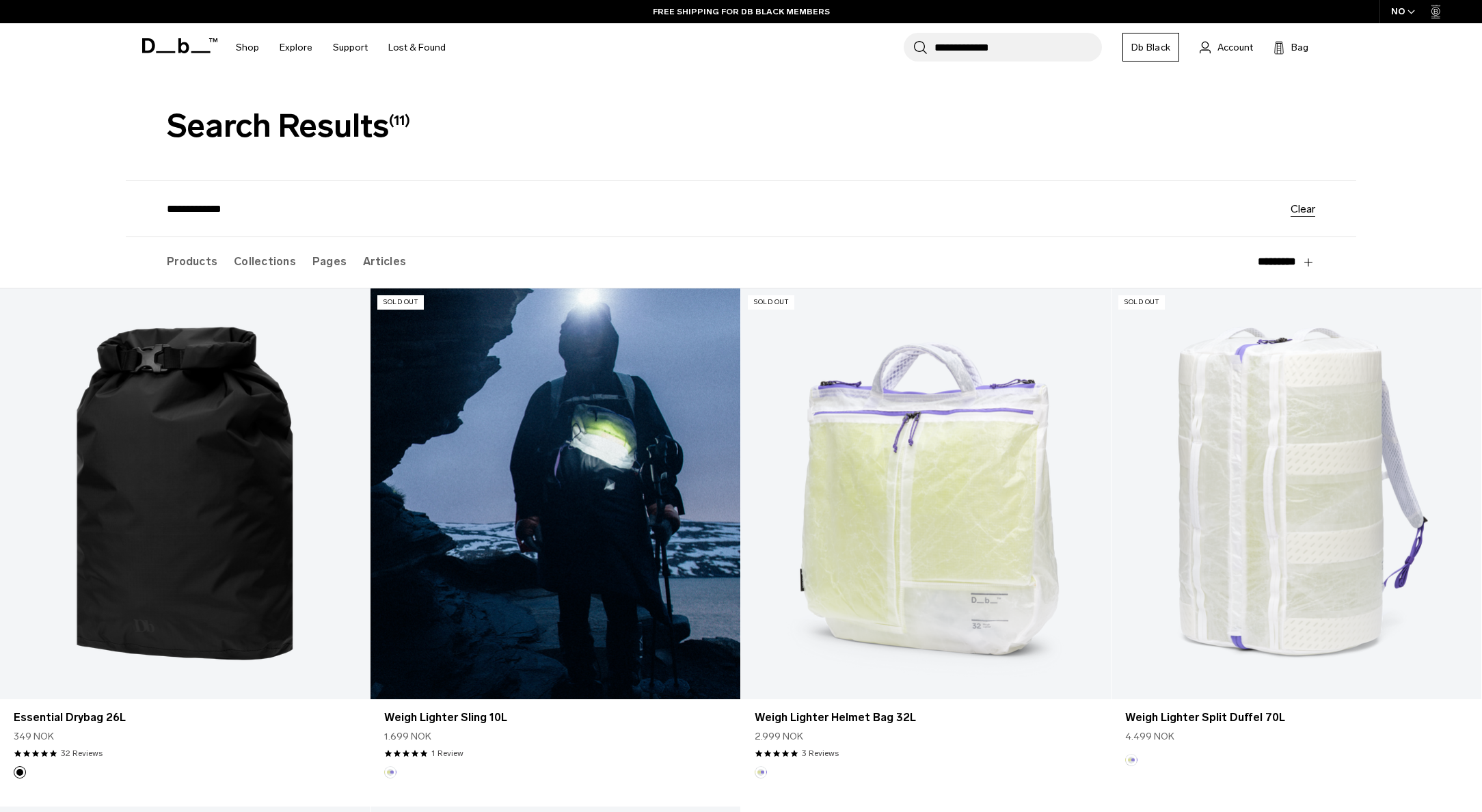
click at [567, 535] on link "Weigh Lighter Sling 10L" at bounding box center [555, 493] width 370 height 410
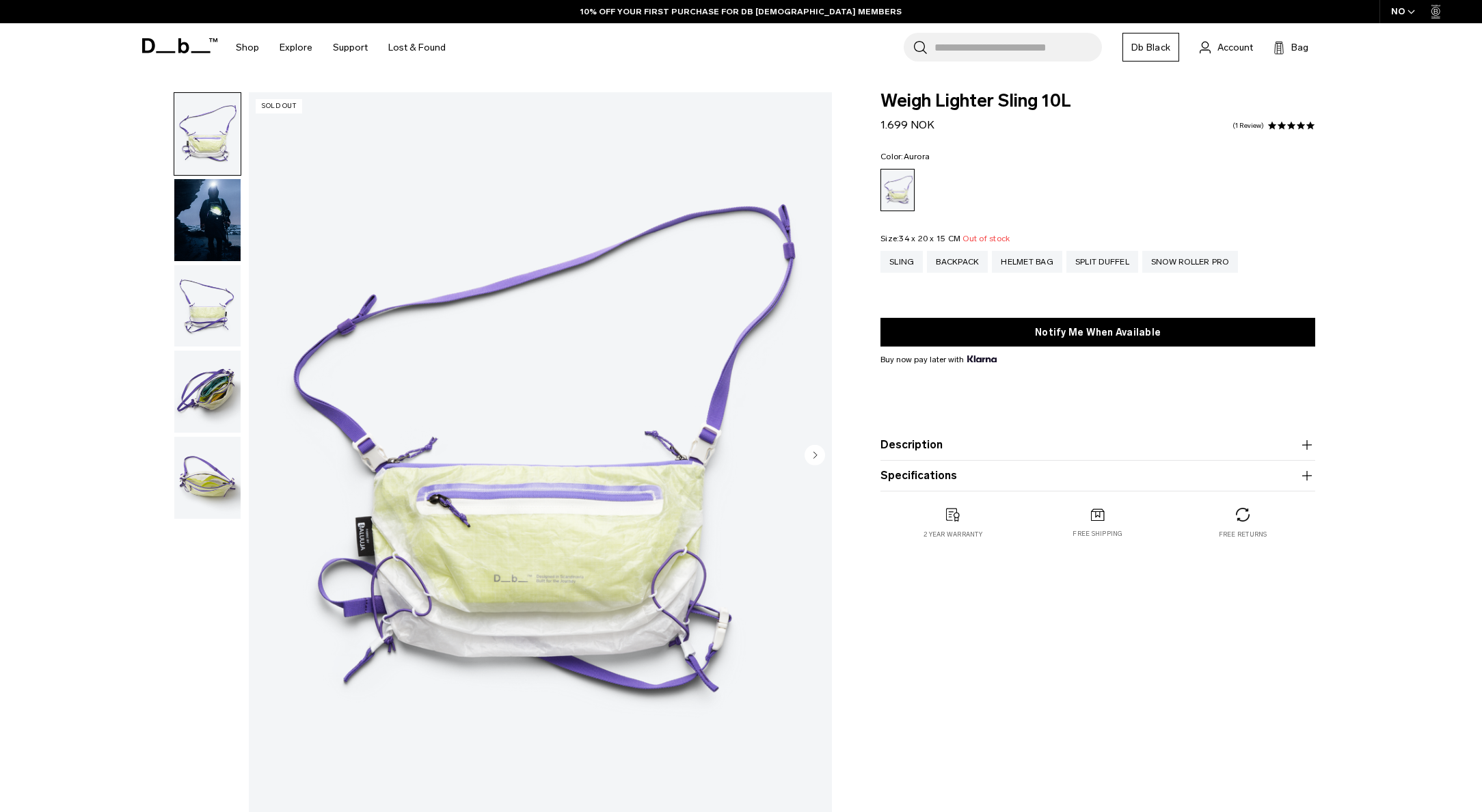
click at [1399, 13] on div "NO" at bounding box center [1403, 11] width 48 height 23
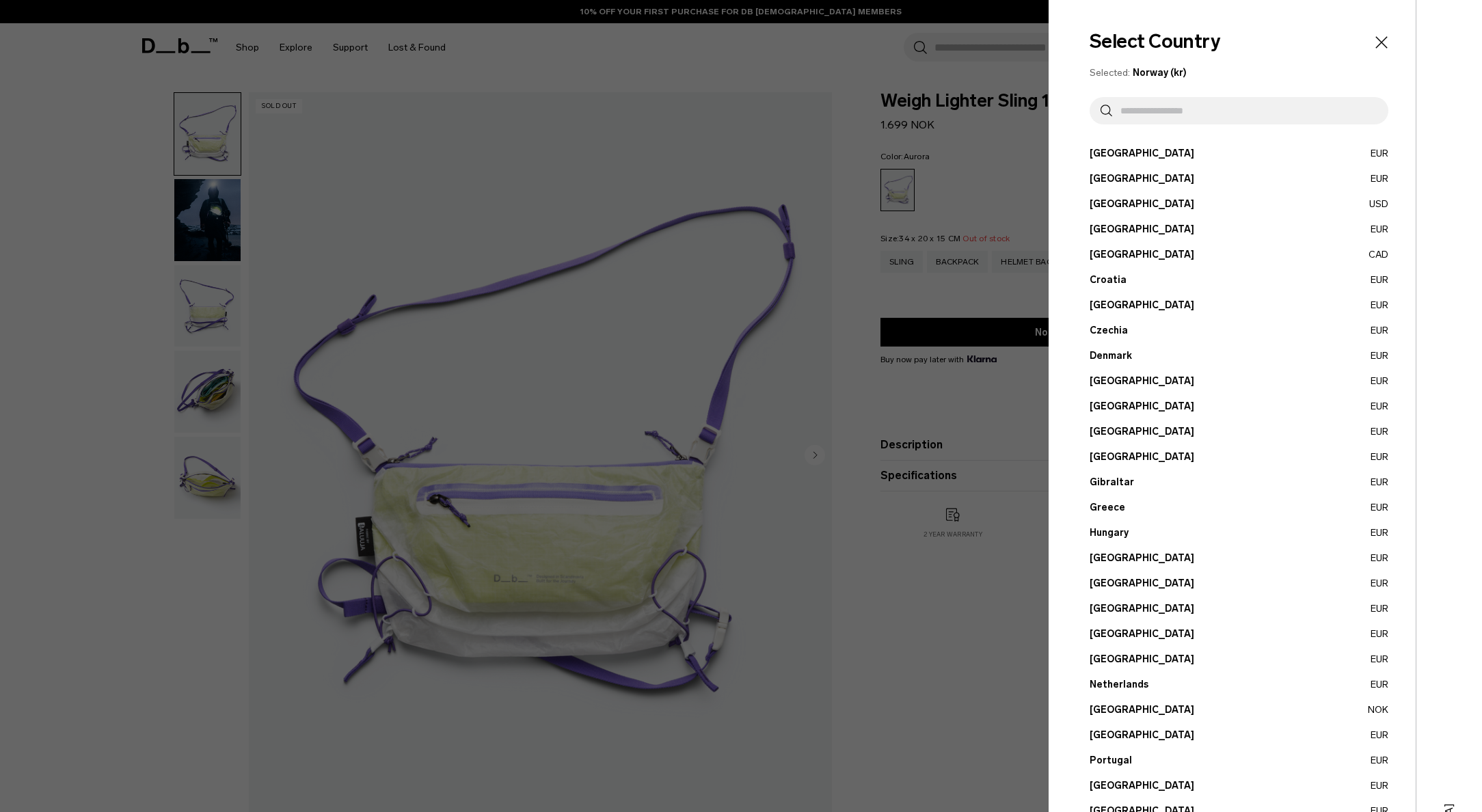
click at [1257, 113] on input "text" at bounding box center [1245, 110] width 265 height 27
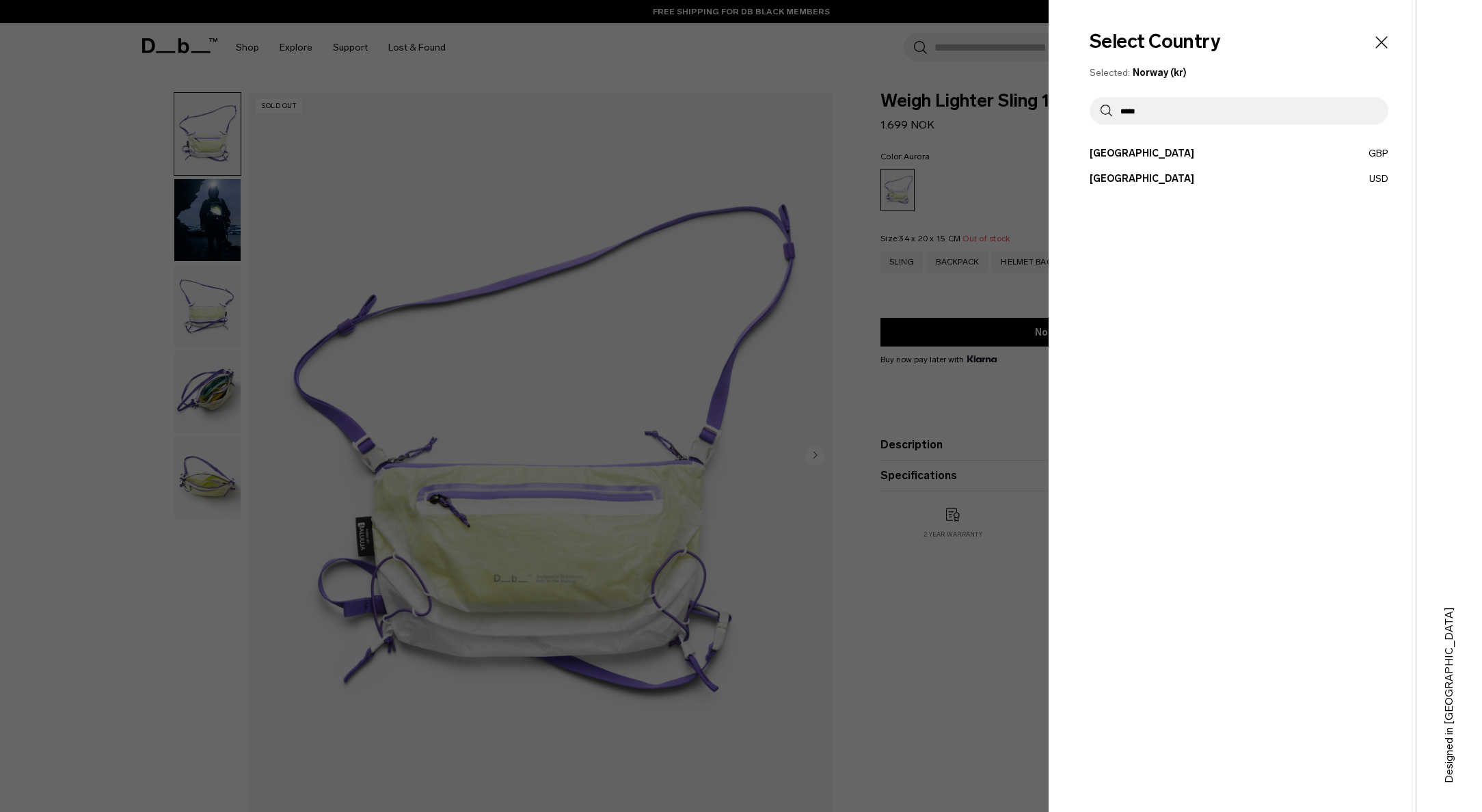
type input "*****"
click at [1120, 184] on button "United States USD" at bounding box center [1239, 179] width 299 height 14
click at [1120, 179] on button "United States USD" at bounding box center [1239, 179] width 299 height 14
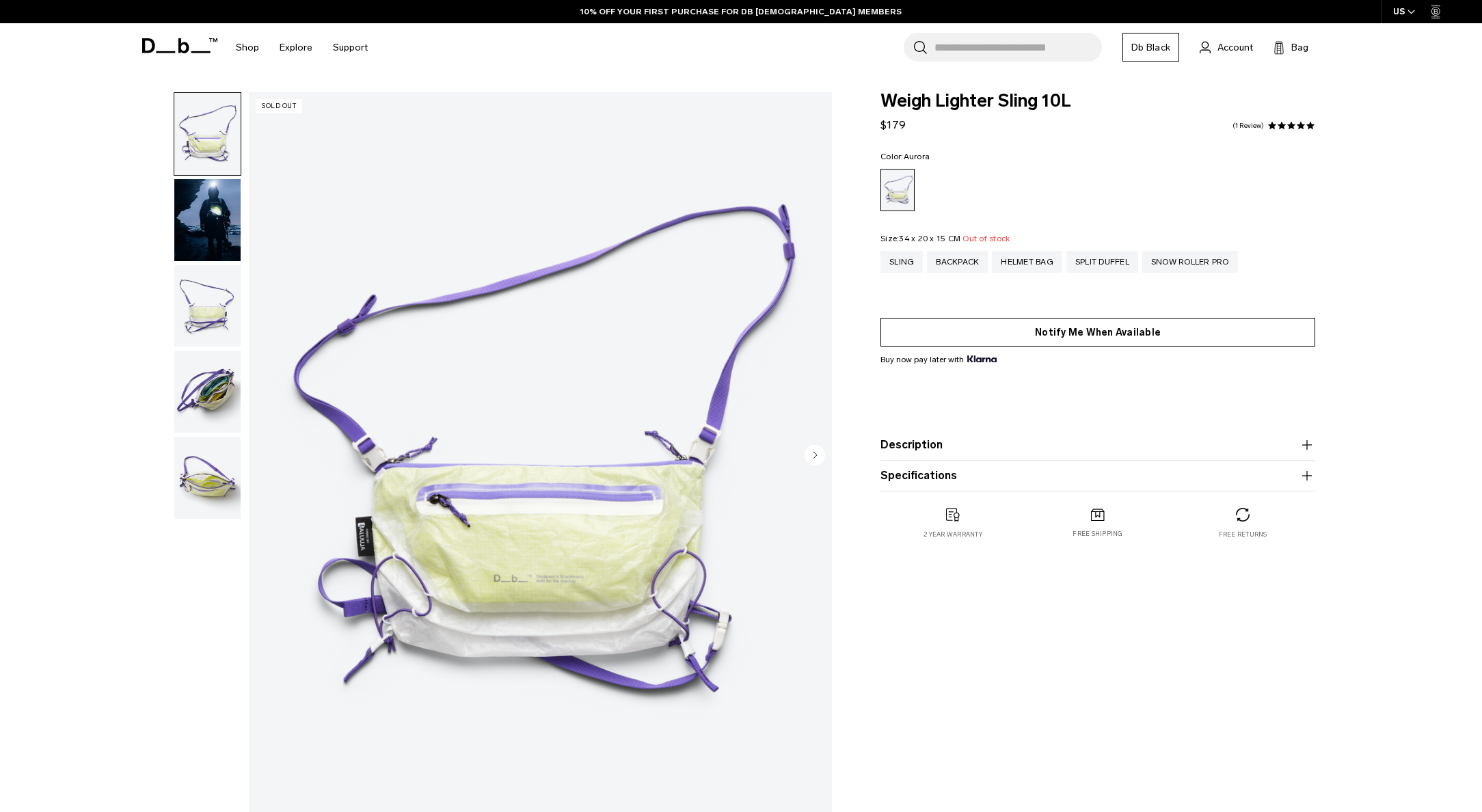
click at [1061, 333] on button "Notify Me When Available" at bounding box center [1097, 332] width 435 height 29
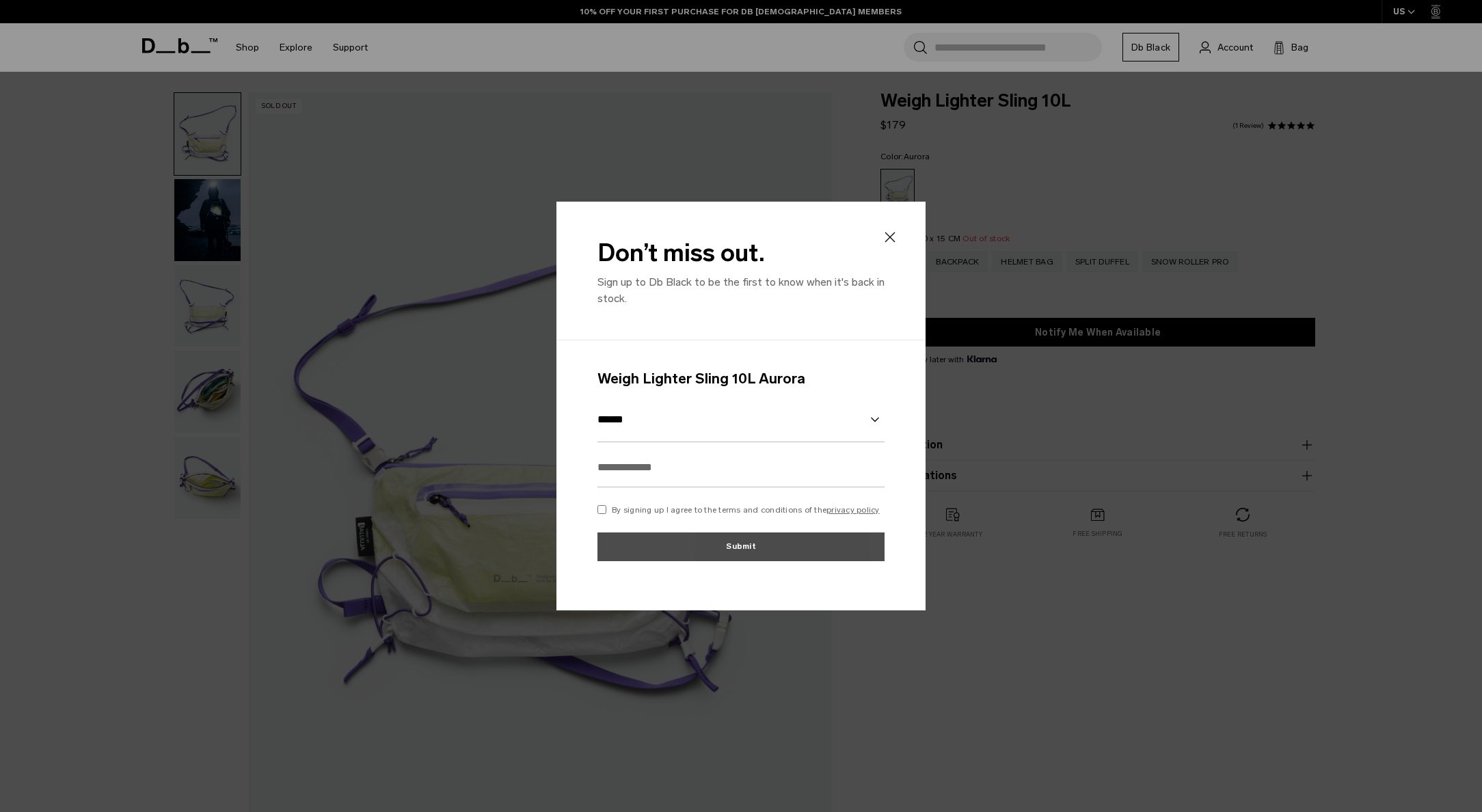
click at [781, 473] on input "text" at bounding box center [740, 467] width 287 height 40
type input "**********"
click at [683, 503] on div "**********" at bounding box center [740, 472] width 287 height 210
click at [684, 513] on p "By signing up I agree to the terms and conditions of the privacy policy" at bounding box center [746, 510] width 268 height 13
click at [704, 546] on button "Submit" at bounding box center [740, 547] width 287 height 29
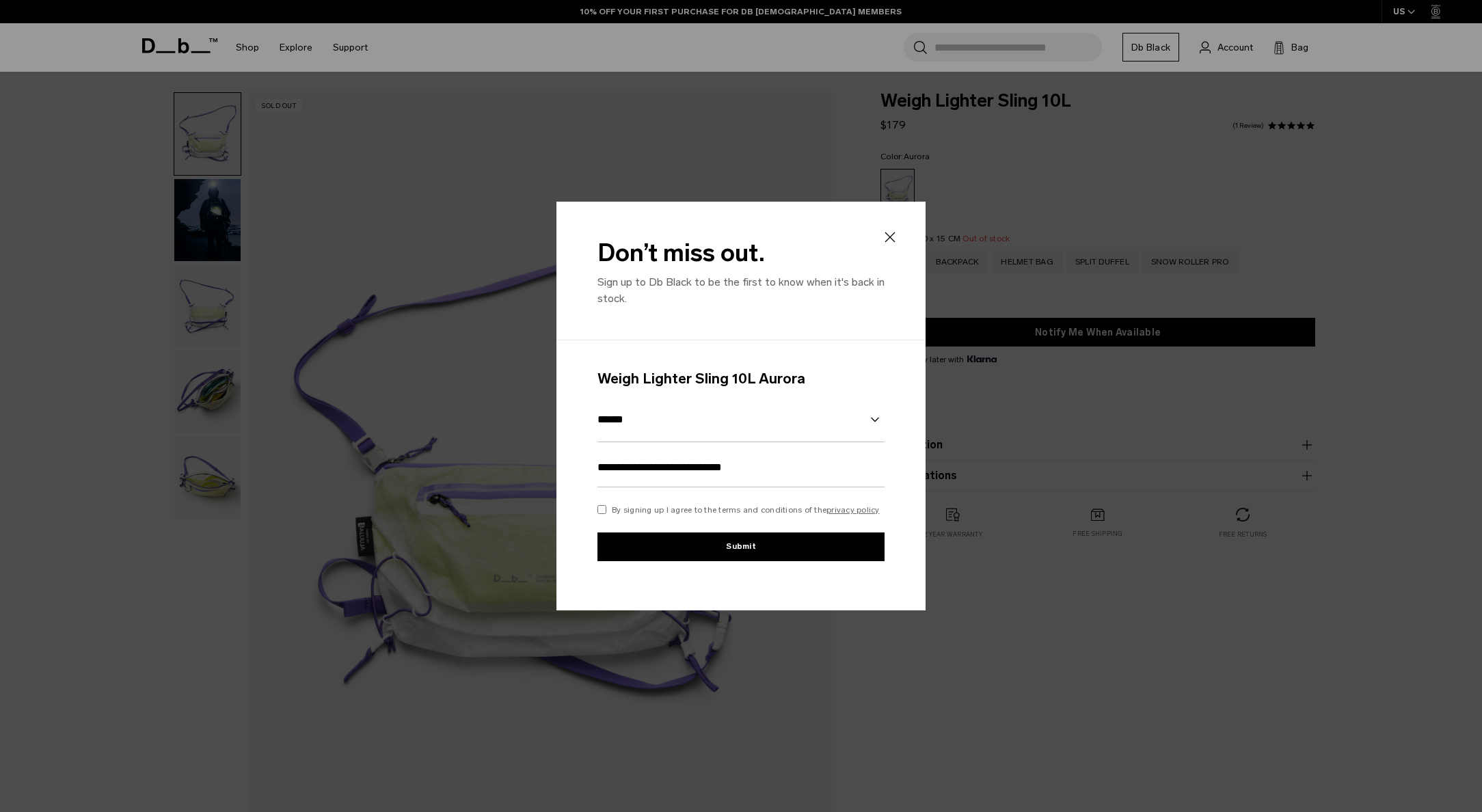
click at [705, 548] on button "Submit" at bounding box center [740, 547] width 287 height 29
click at [831, 452] on input "**********" at bounding box center [740, 467] width 287 height 40
click at [793, 535] on button "Submit" at bounding box center [740, 547] width 287 height 29
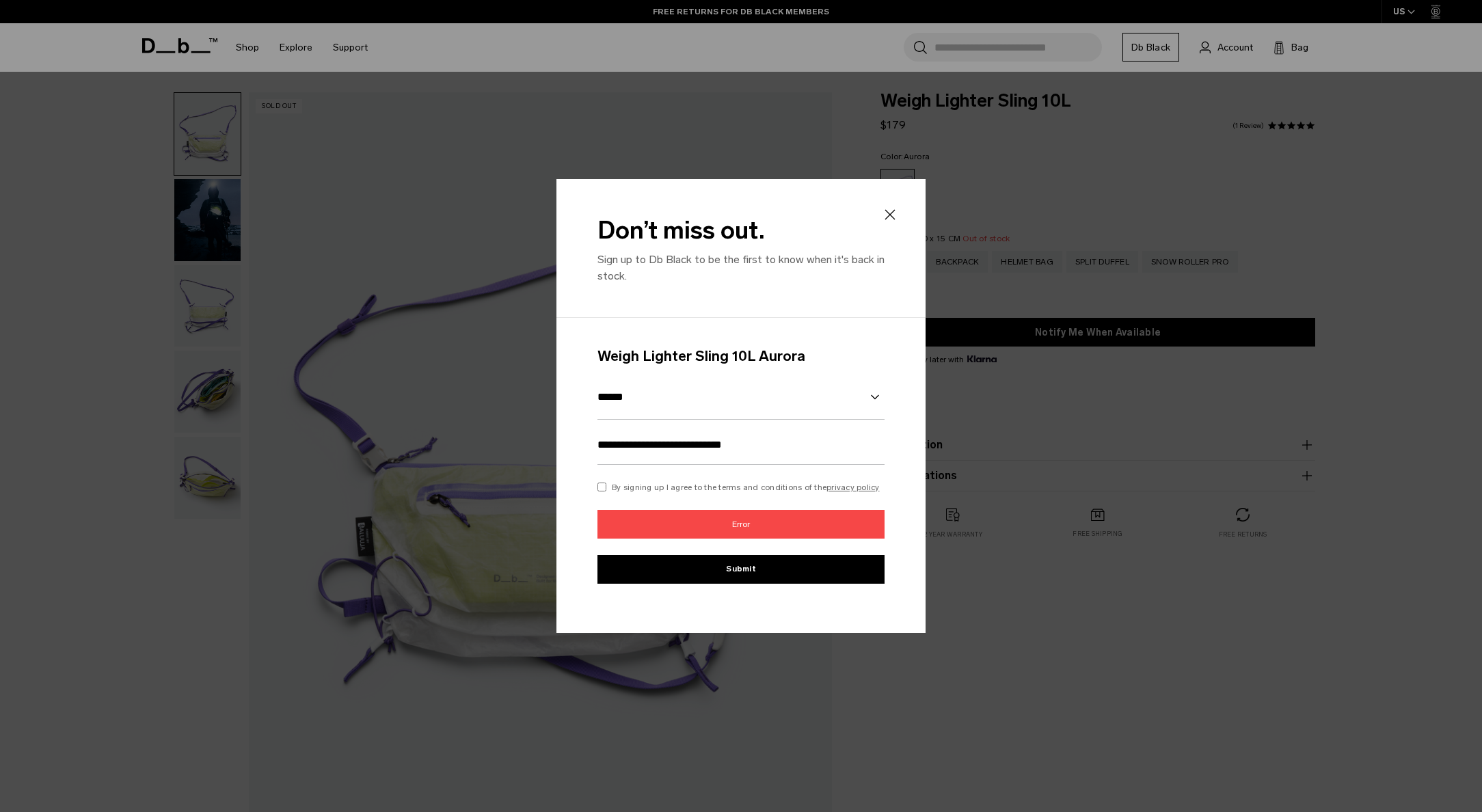
click at [894, 201] on div "Don’t miss out. Sign up to Db Black to be the first to know when it's back in s…" at bounding box center [741, 248] width 369 height 139
click at [891, 218] on icon at bounding box center [890, 215] width 16 height 16
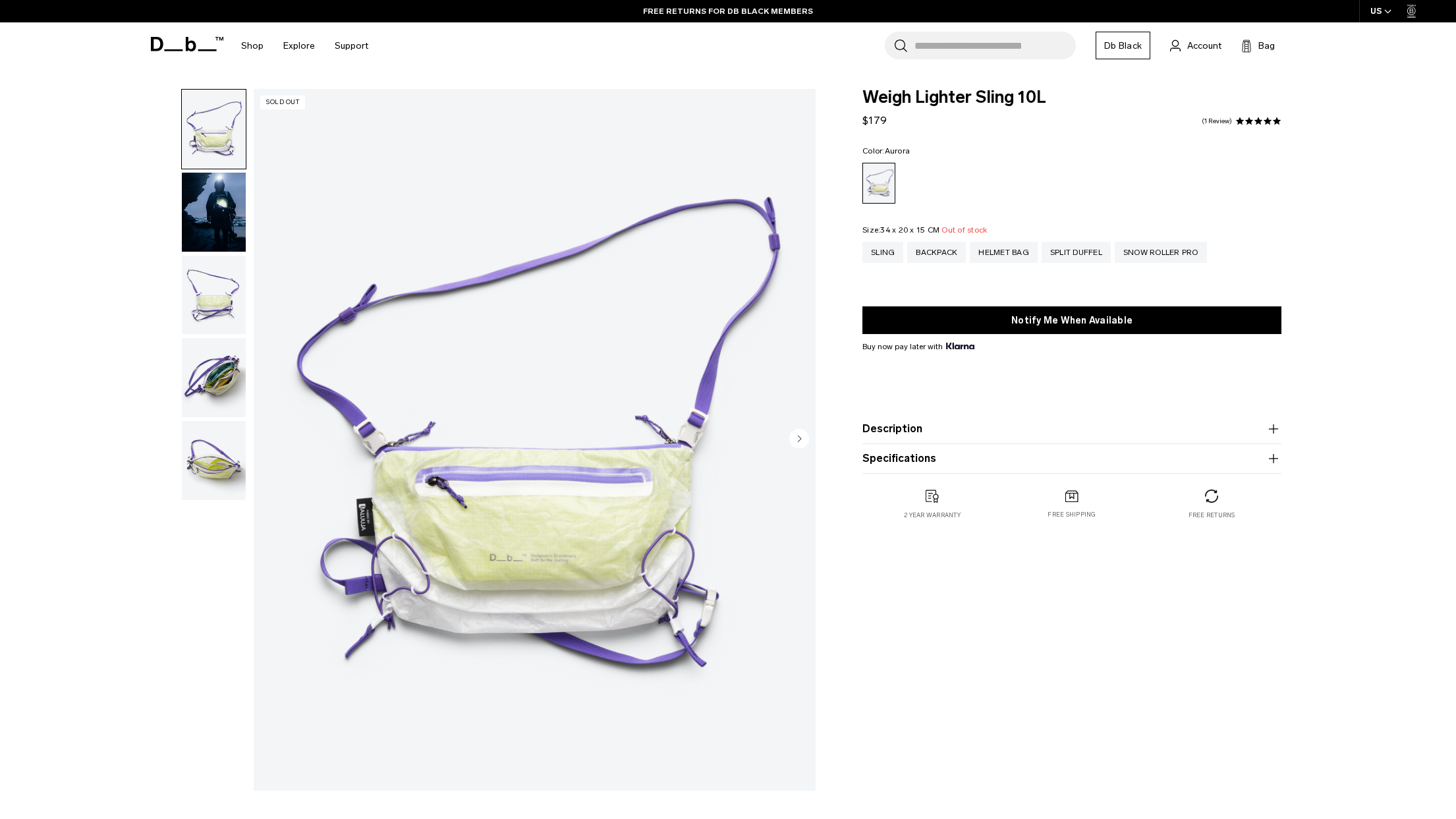
click at [1392, 515] on div "**********" at bounding box center [728, 443] width 1456 height 708
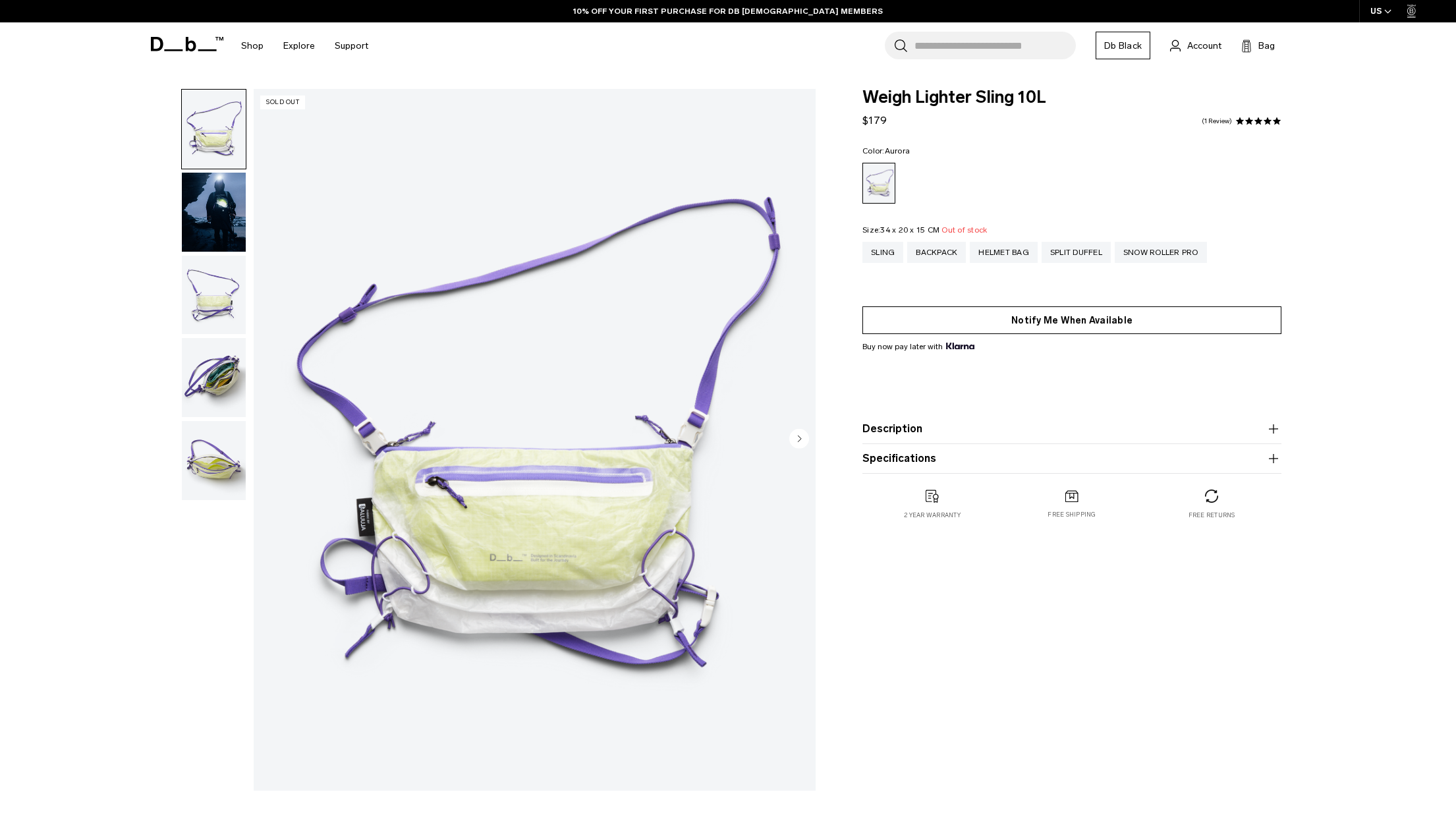
click at [1078, 321] on button "Notify Me When Available" at bounding box center [1072, 320] width 419 height 28
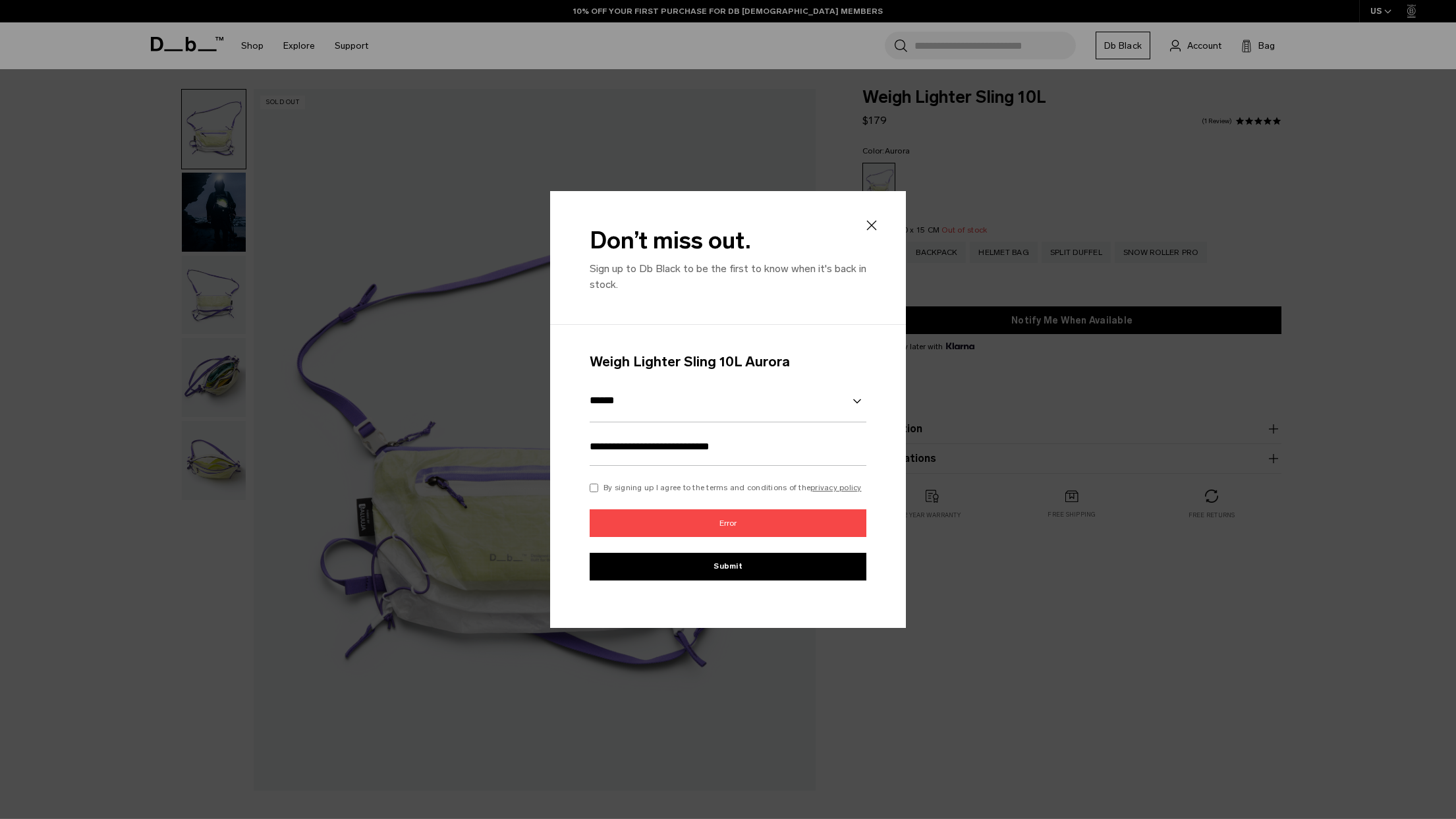
click at [872, 218] on icon at bounding box center [871, 225] width 16 height 16
